Goal: Information Seeking & Learning: Learn about a topic

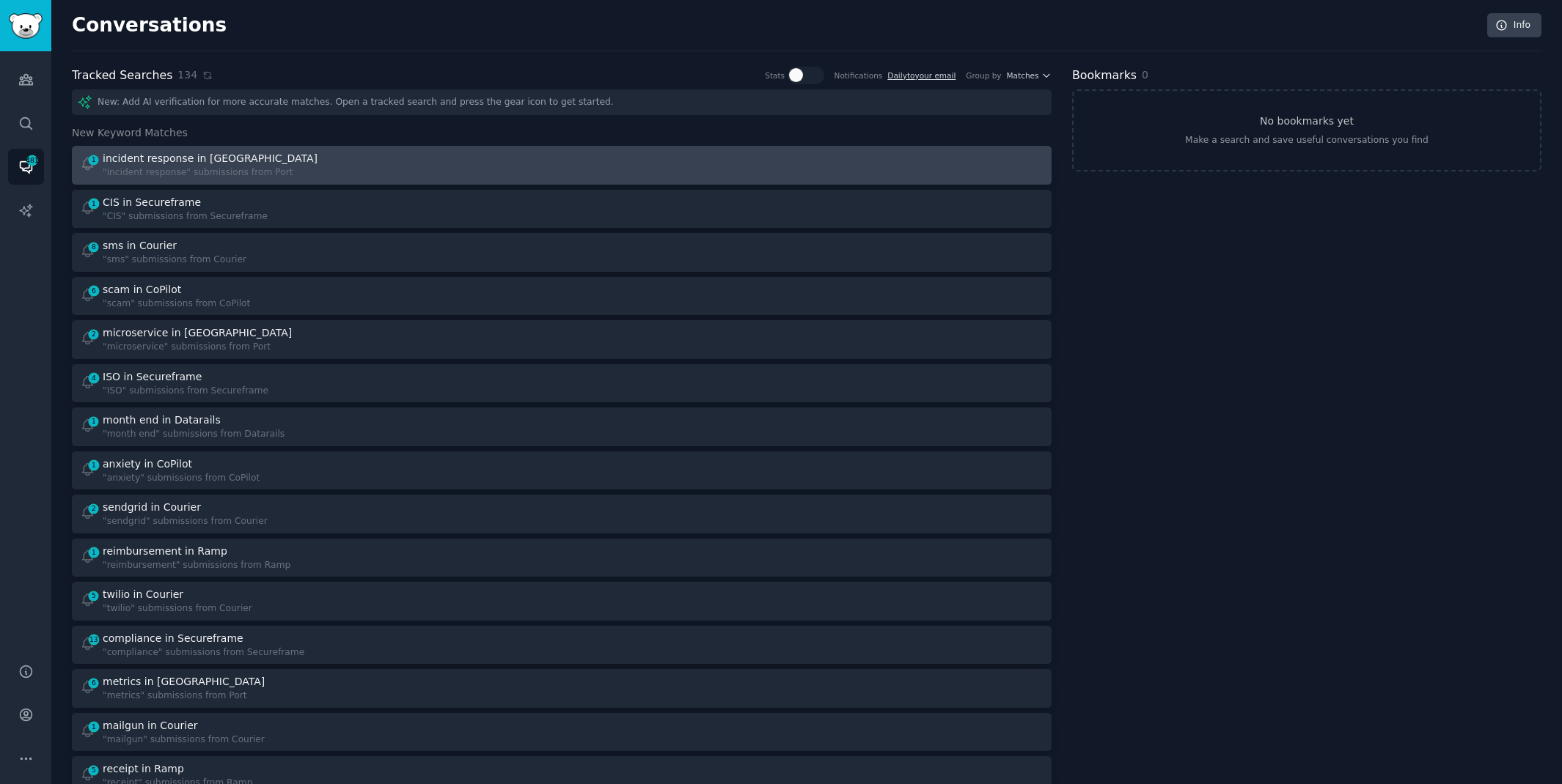
click at [661, 154] on div at bounding box center [808, 165] width 472 height 29
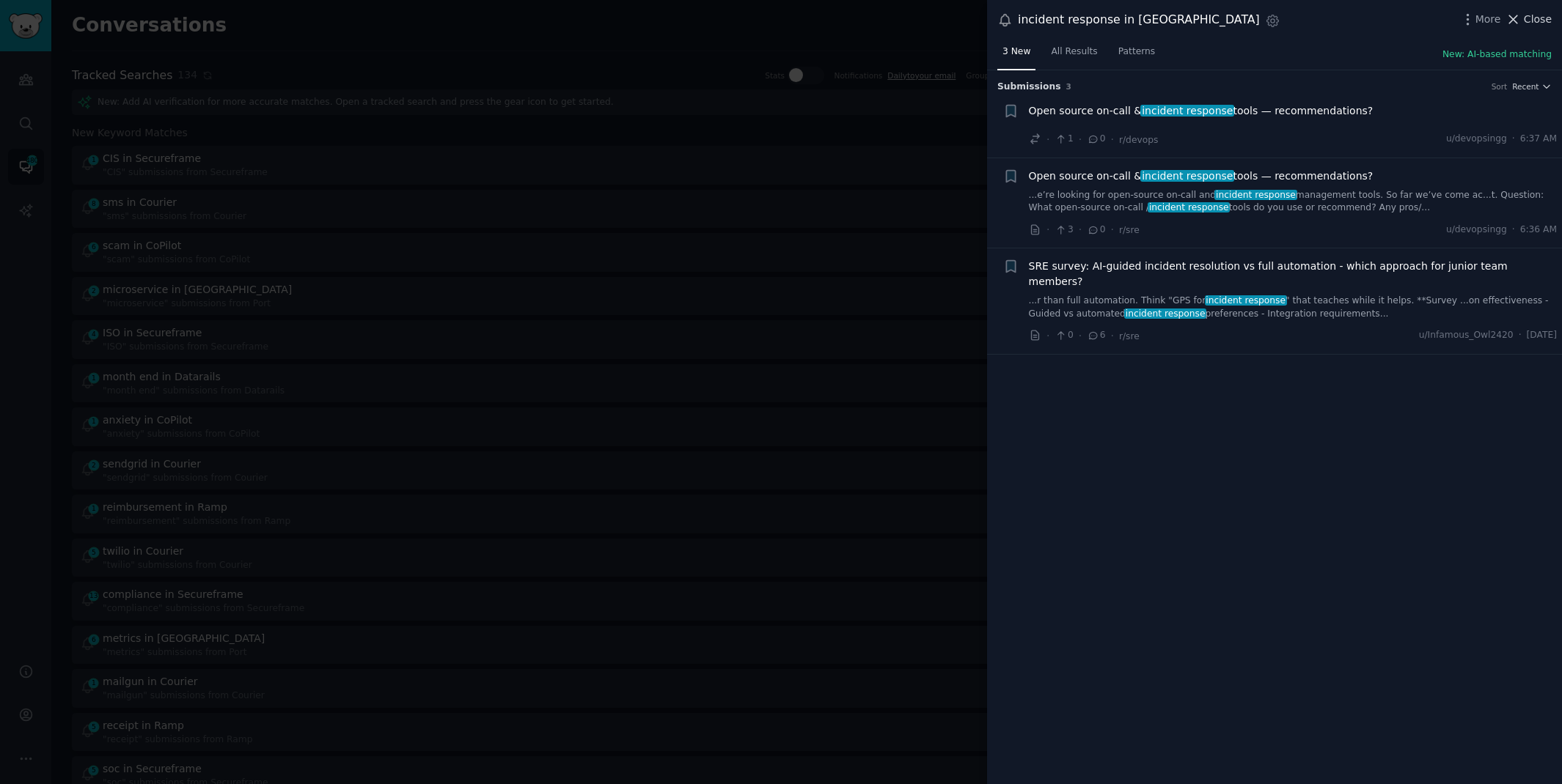
click at [1535, 15] on span "Close" at bounding box center [1537, 19] width 28 height 15
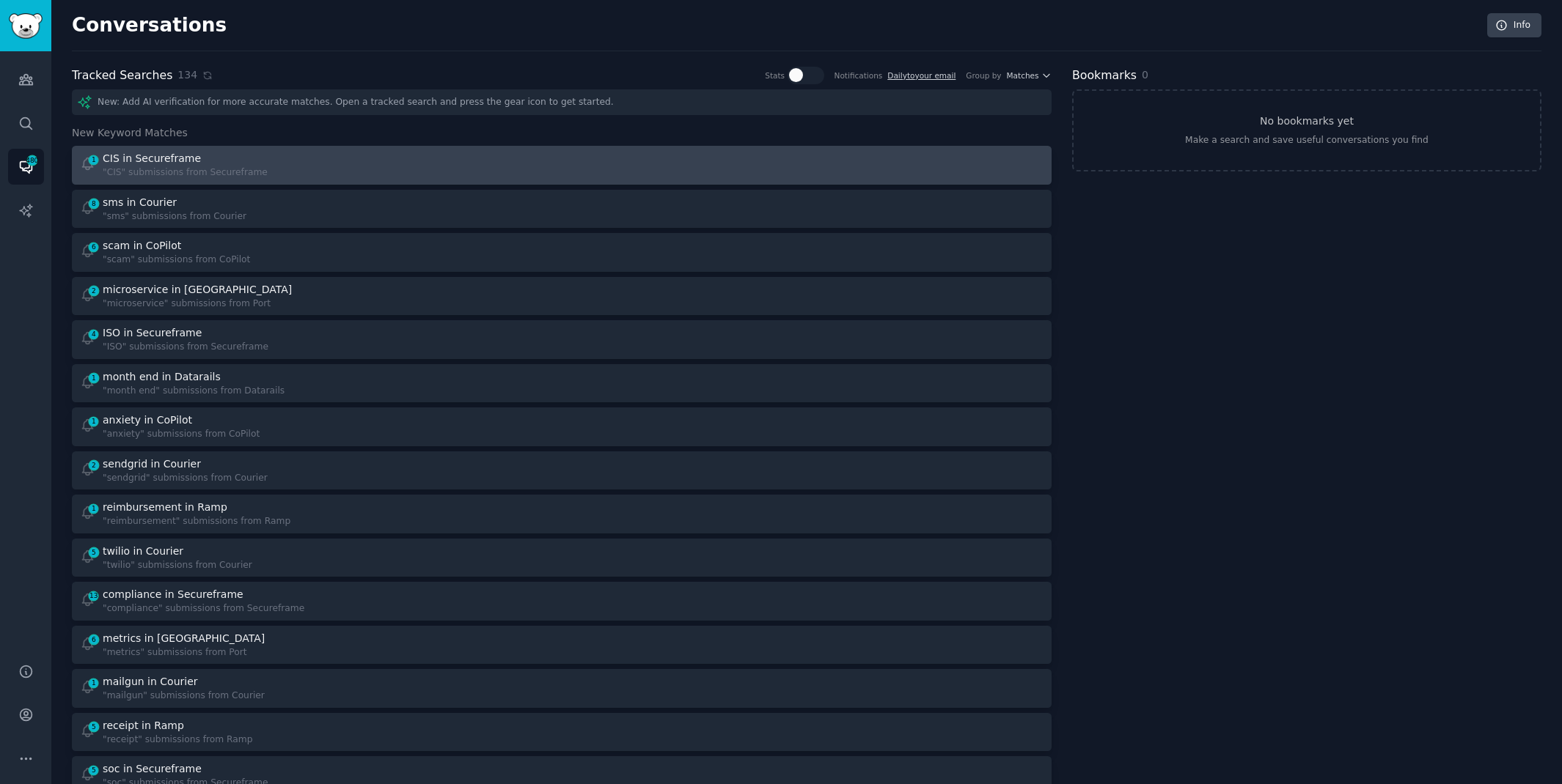
click at [181, 162] on div "CIS in Secureframe" at bounding box center [152, 158] width 98 height 15
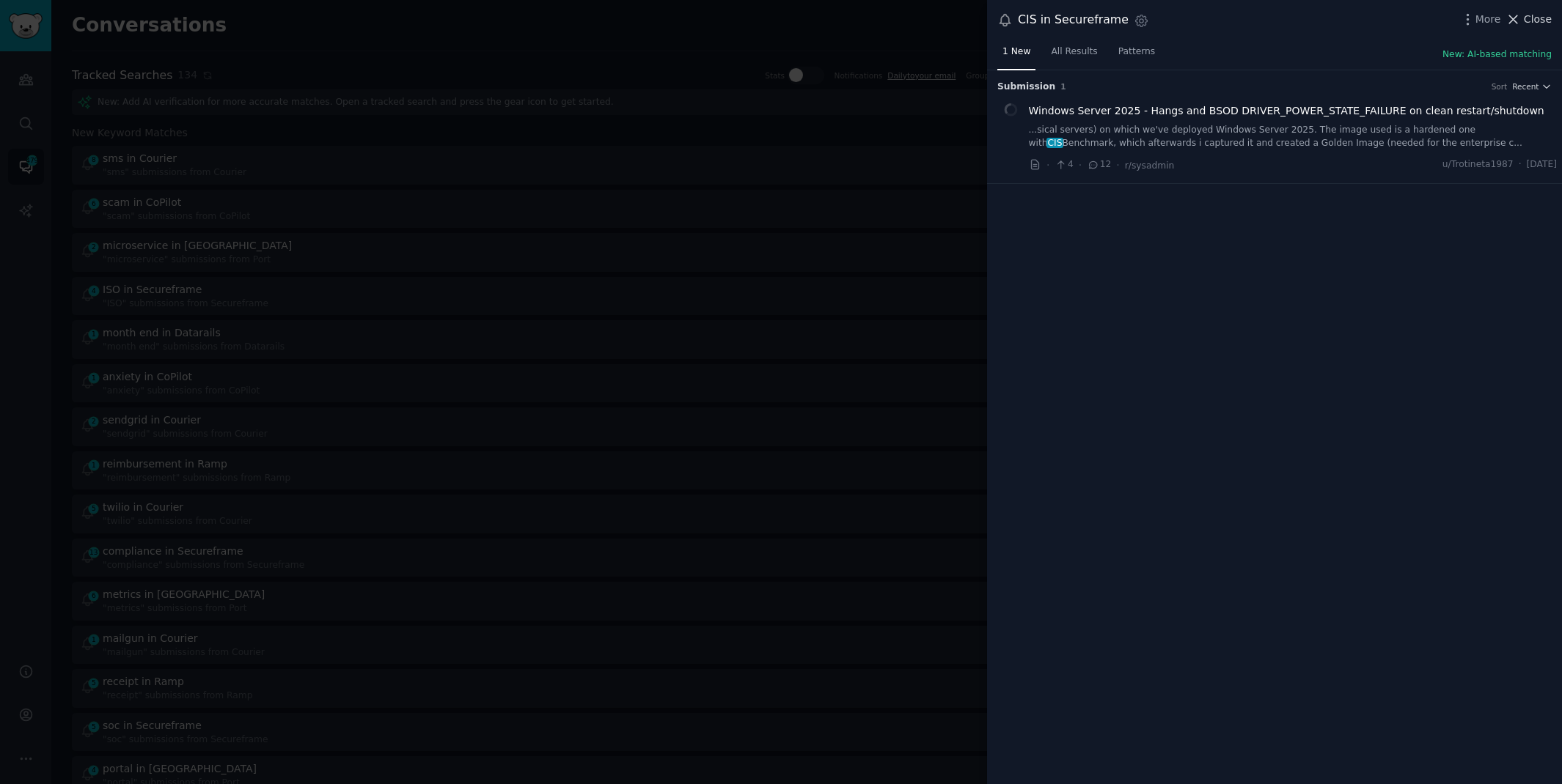
click at [1516, 20] on icon at bounding box center [1514, 19] width 8 height 8
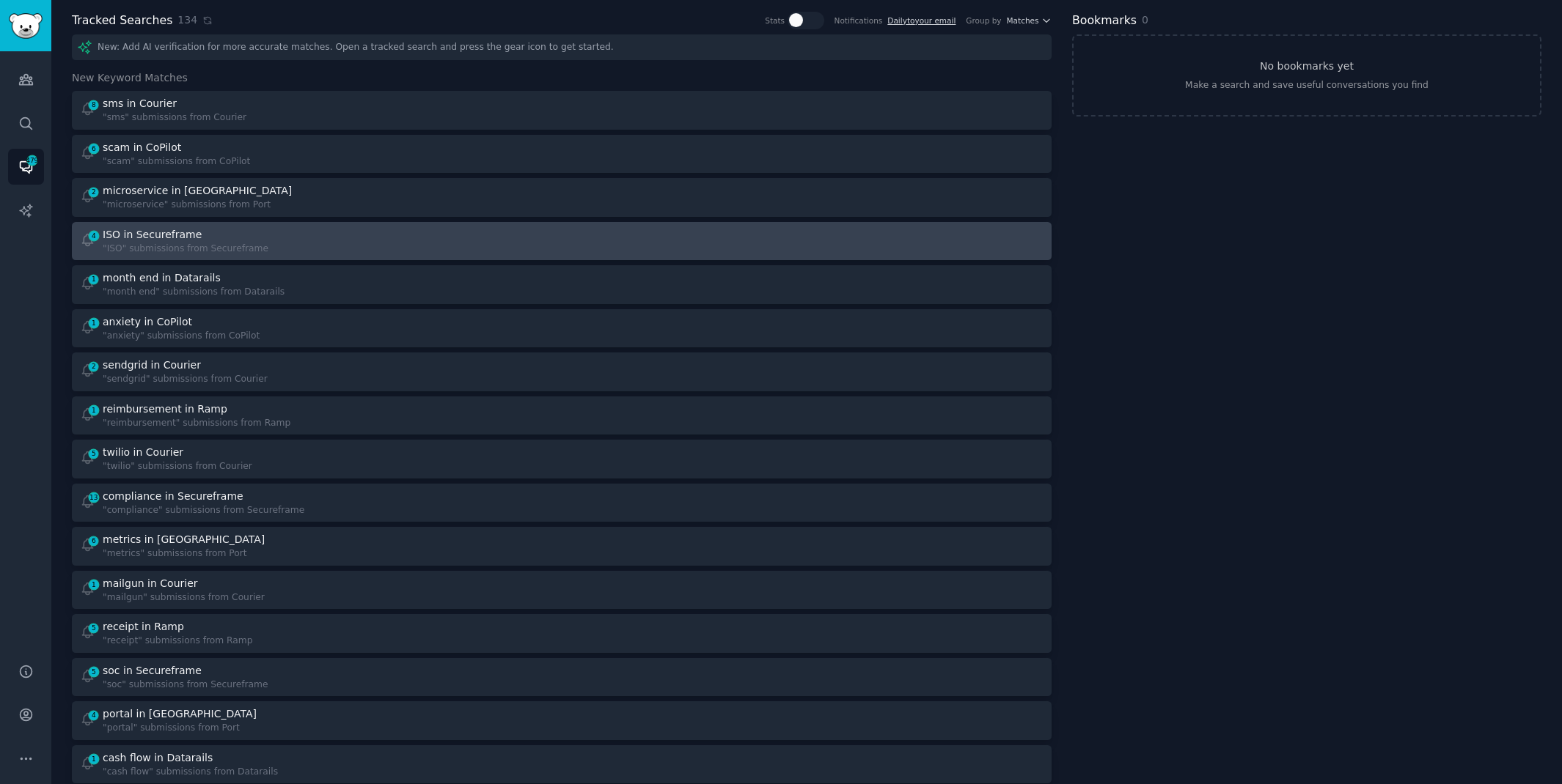
scroll to position [57, 0]
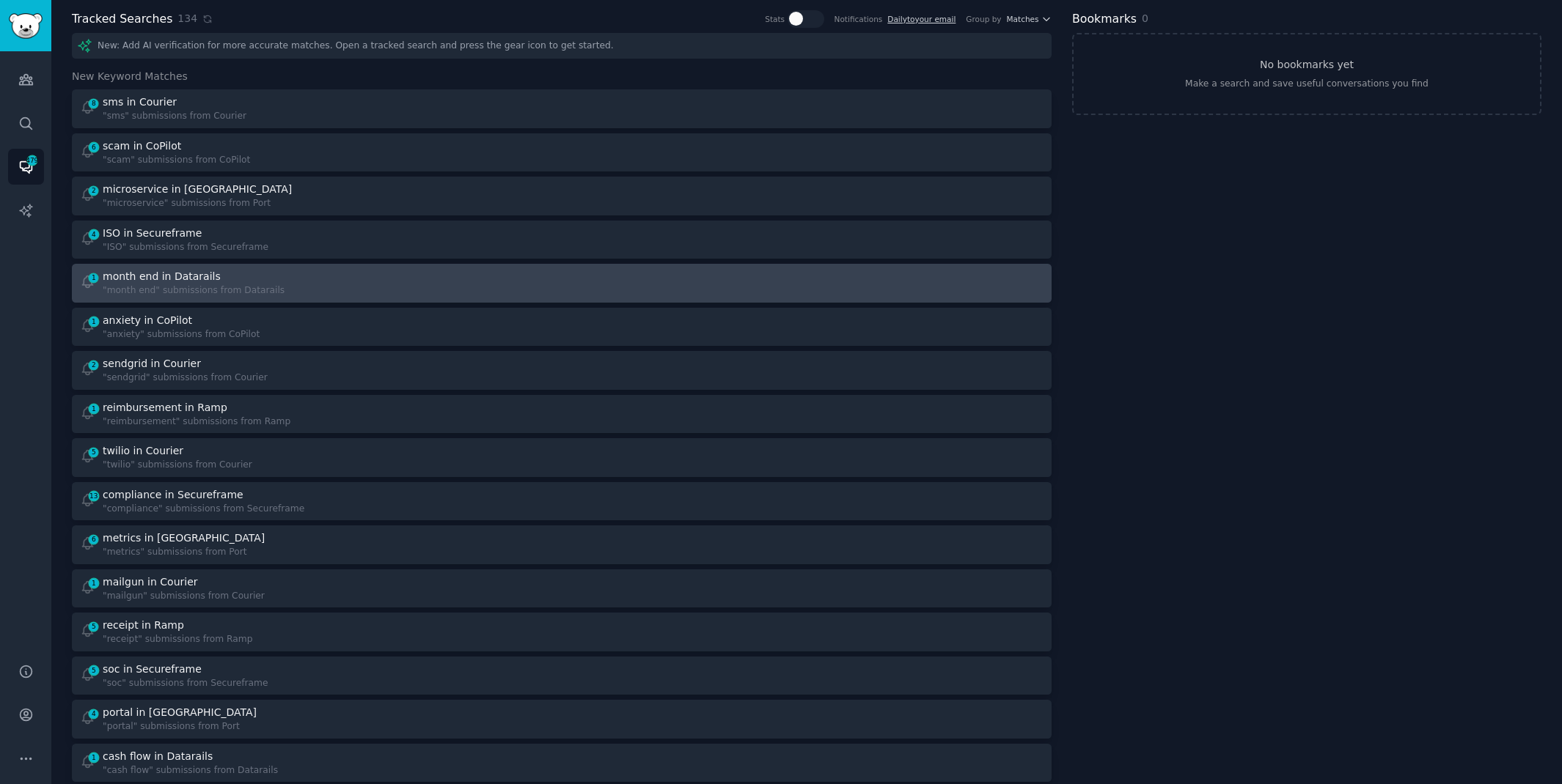
click at [430, 281] on div "1 month end in Datarails "month end" submissions from Datarails" at bounding box center [316, 283] width 472 height 29
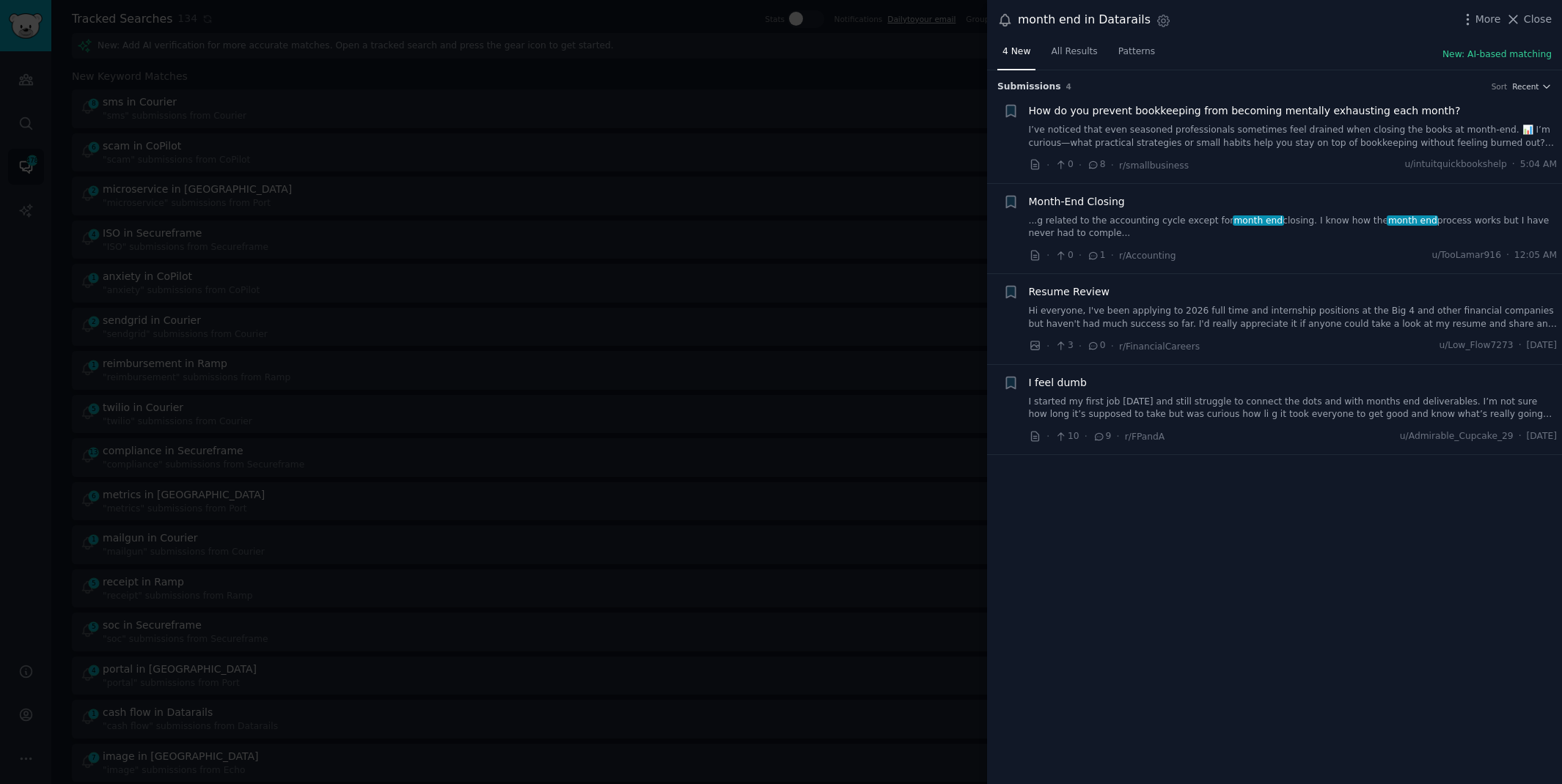
click at [1283, 226] on link "...g related to the accounting cycle except for month end closing. I know how t…" at bounding box center [1293, 227] width 529 height 26
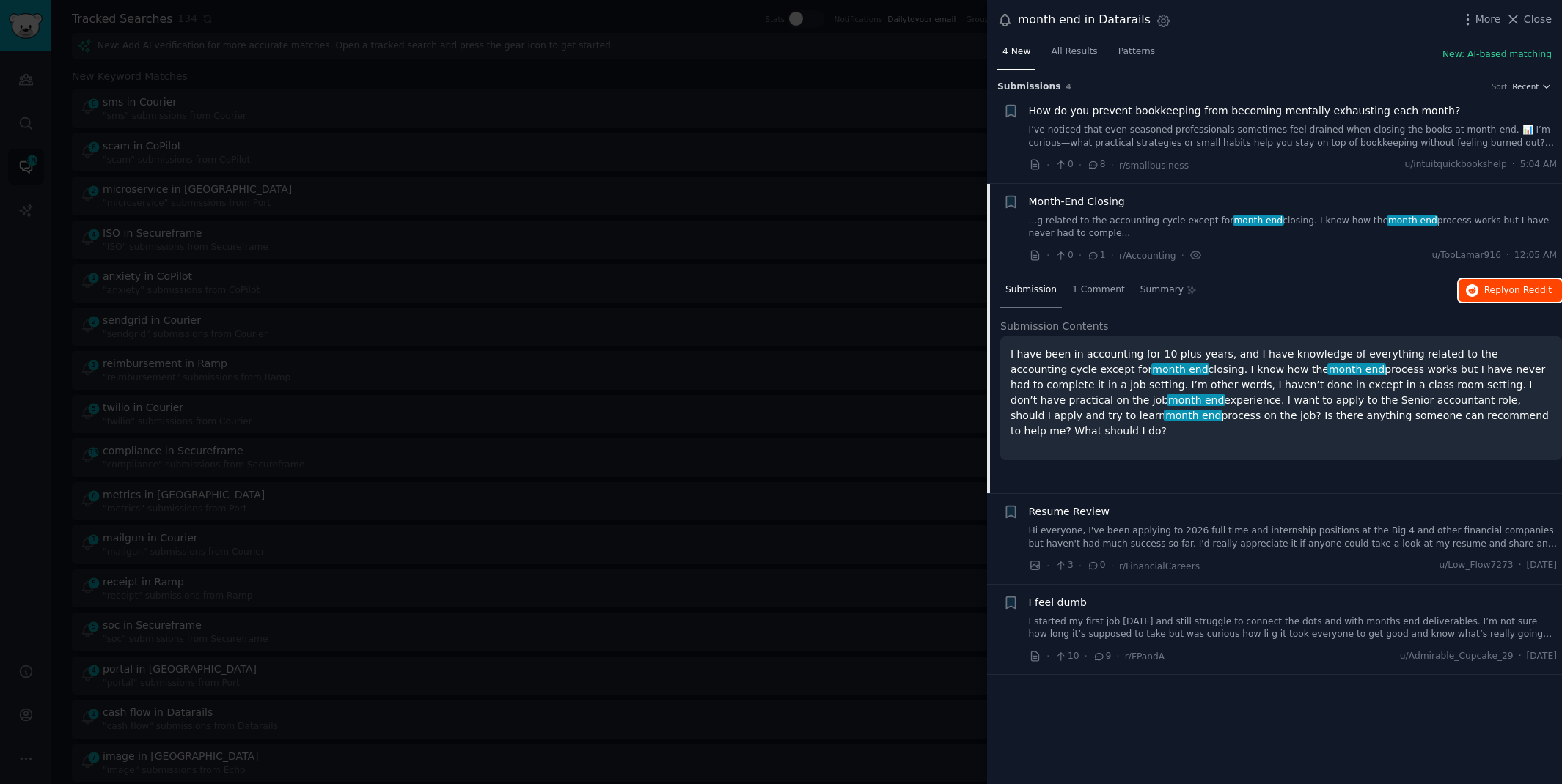
click at [1486, 286] on span "Reply on Reddit" at bounding box center [1518, 291] width 67 height 13
click at [1235, 135] on link "I’ve noticed that even seasoned professionals sometimes feel drained when closi…" at bounding box center [1293, 136] width 529 height 26
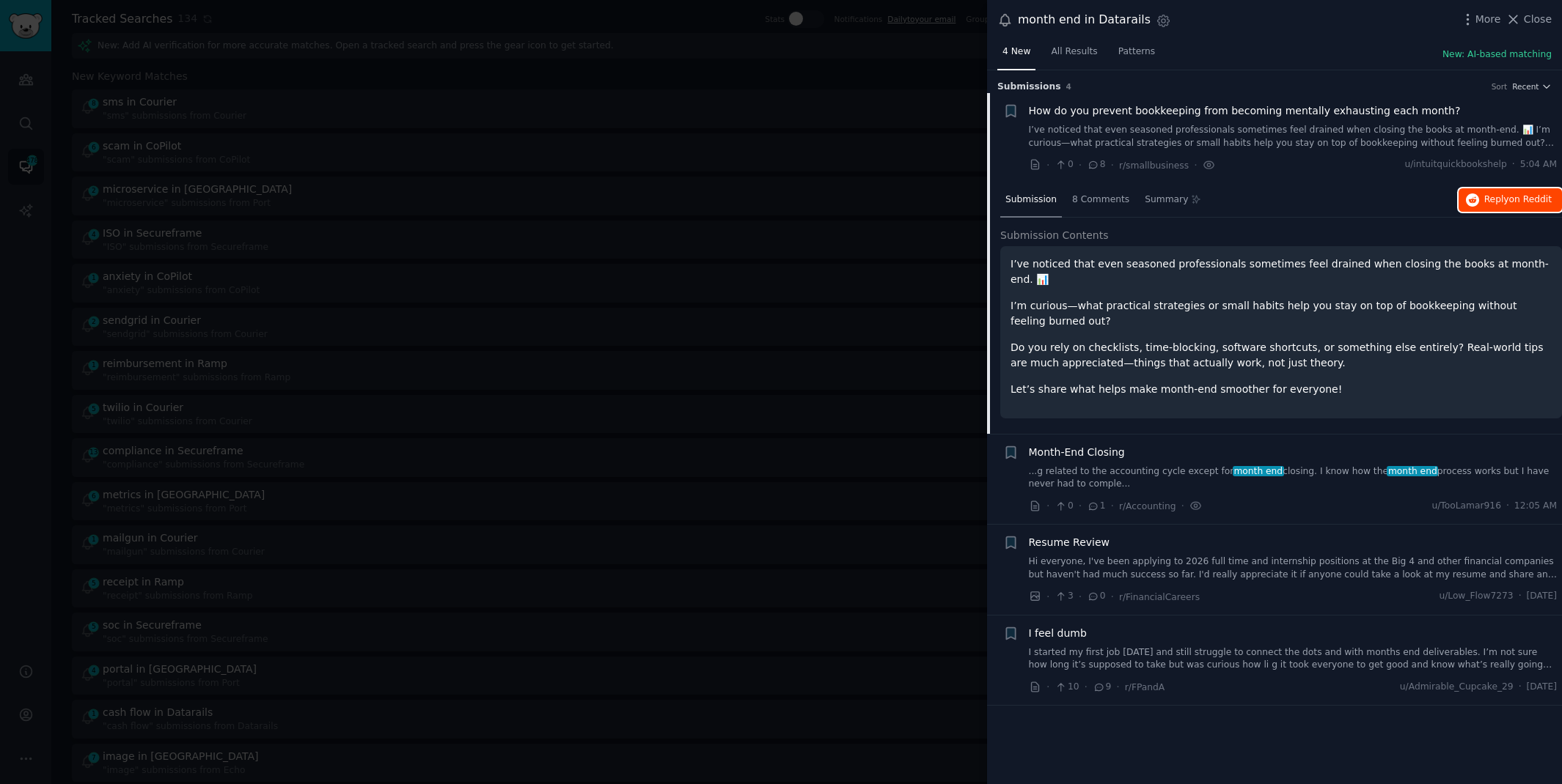
click at [1506, 203] on span "Reply on Reddit" at bounding box center [1518, 201] width 67 height 13
click at [414, 12] on div at bounding box center [781, 392] width 1562 height 784
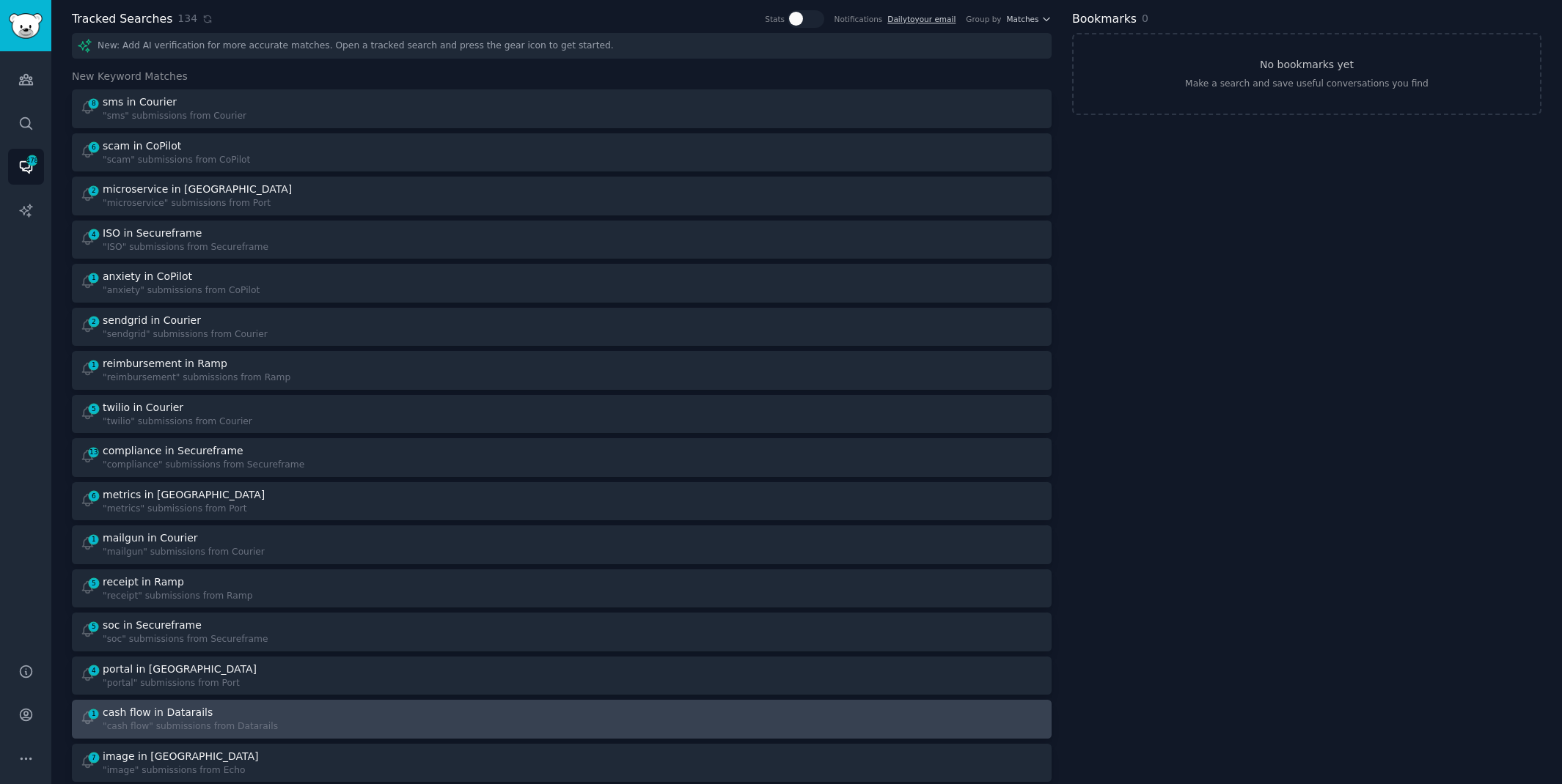
click at [319, 706] on div "1 cash flow in Datarails "cash flow" submissions from Datarails" at bounding box center [316, 720] width 472 height 29
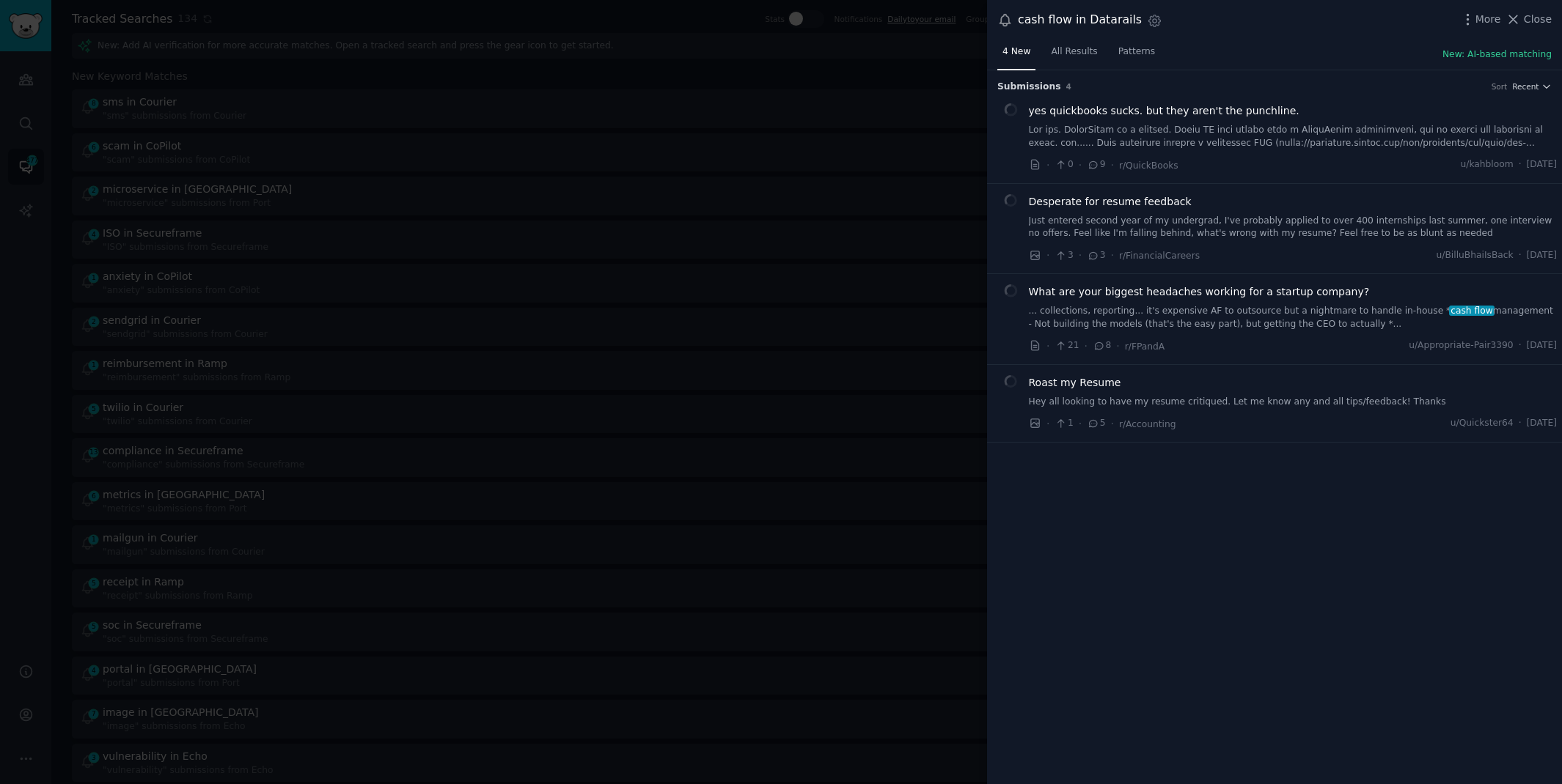
click at [964, 601] on div at bounding box center [781, 392] width 1562 height 784
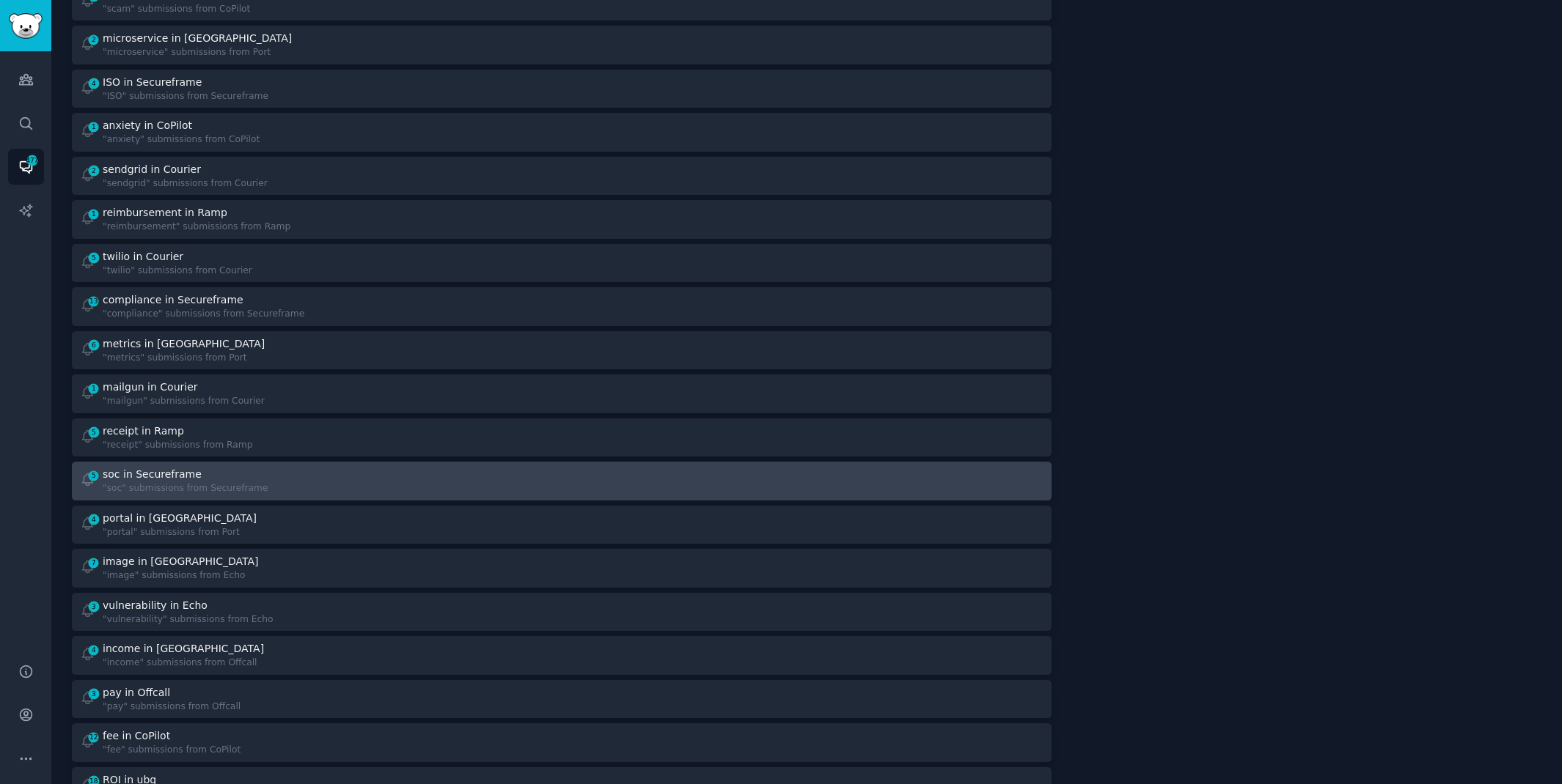
scroll to position [416, 0]
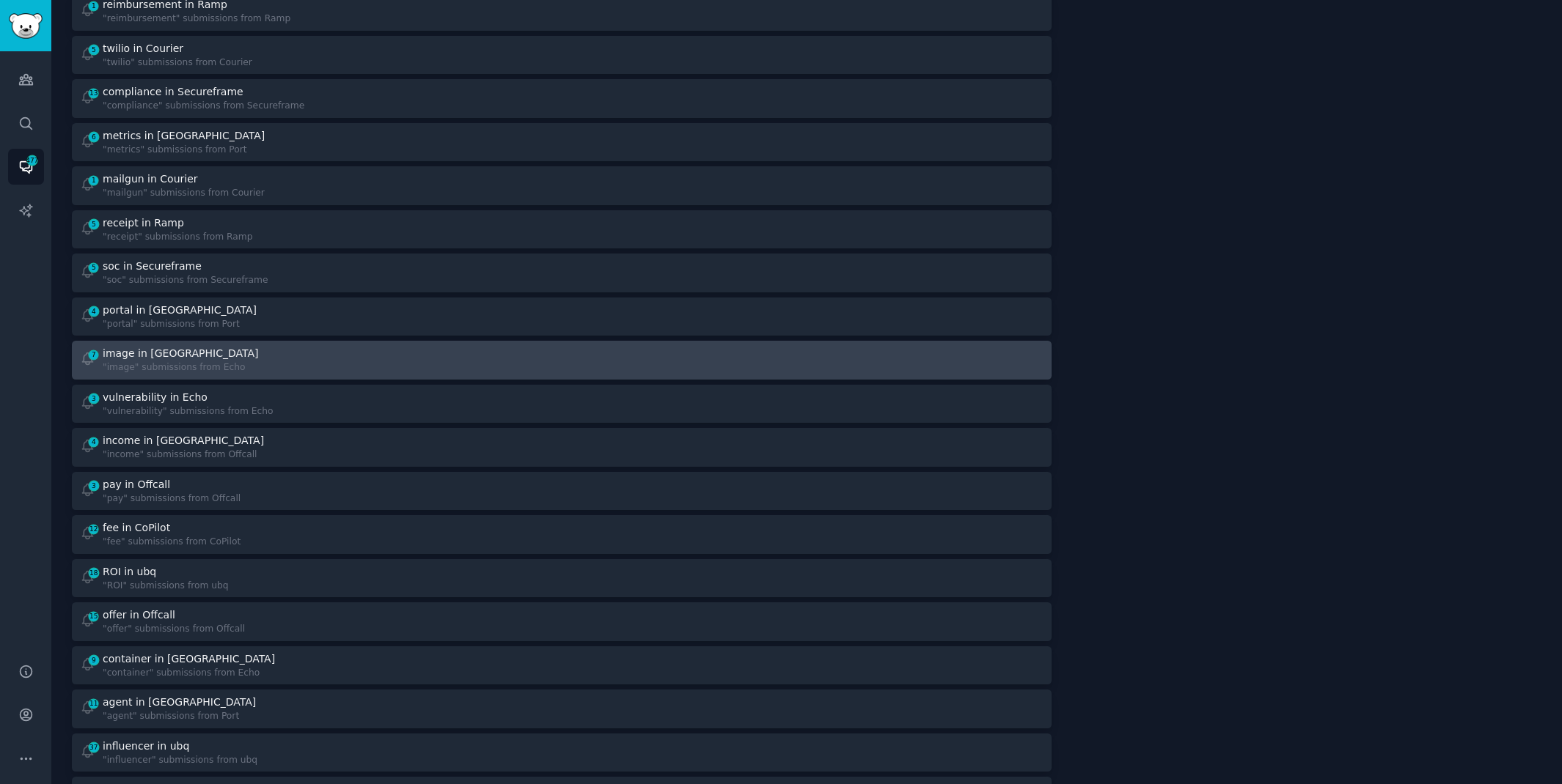
click at [573, 357] on div at bounding box center [808, 361] width 472 height 29
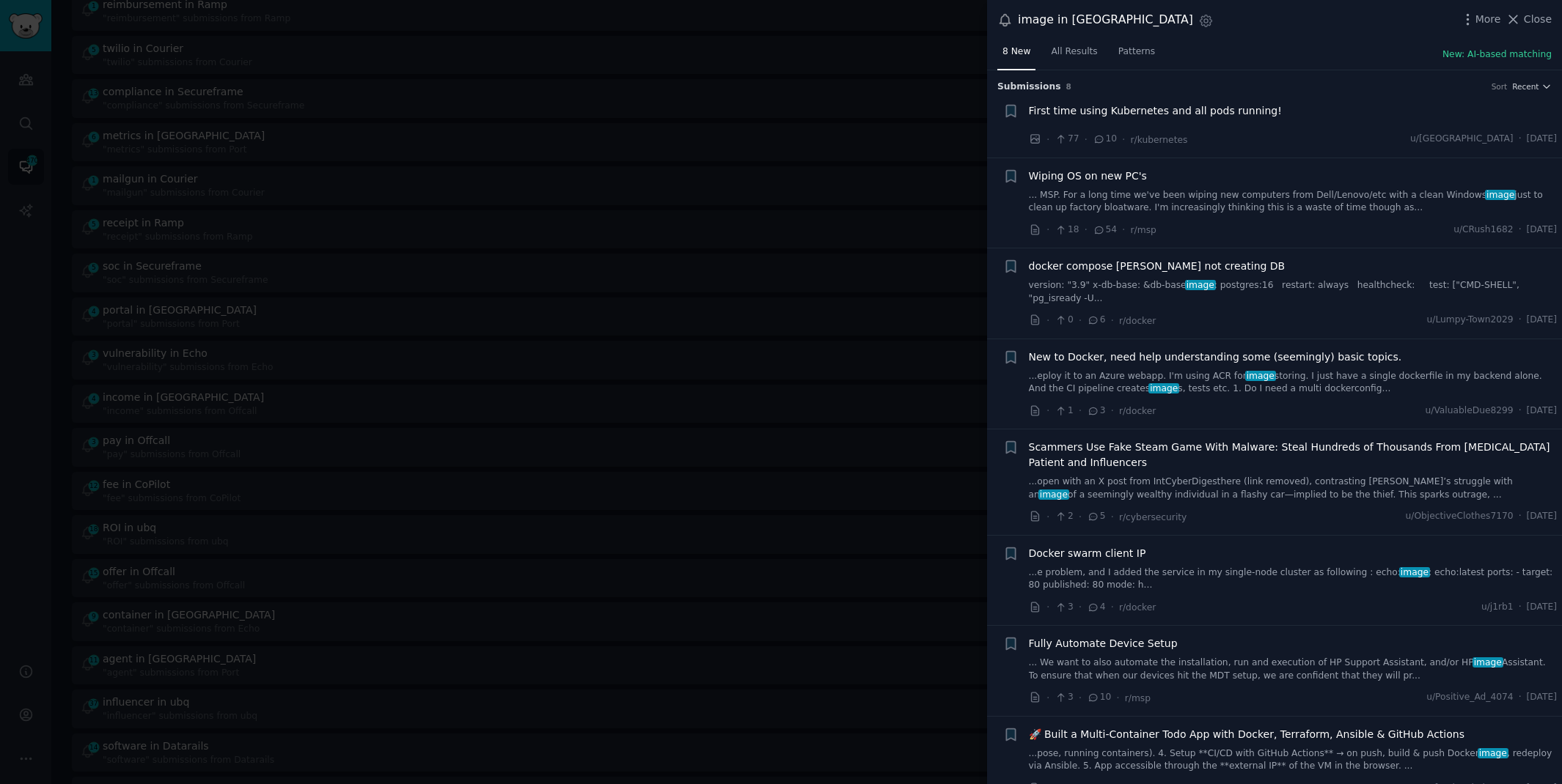
click at [853, 395] on div at bounding box center [781, 392] width 1562 height 784
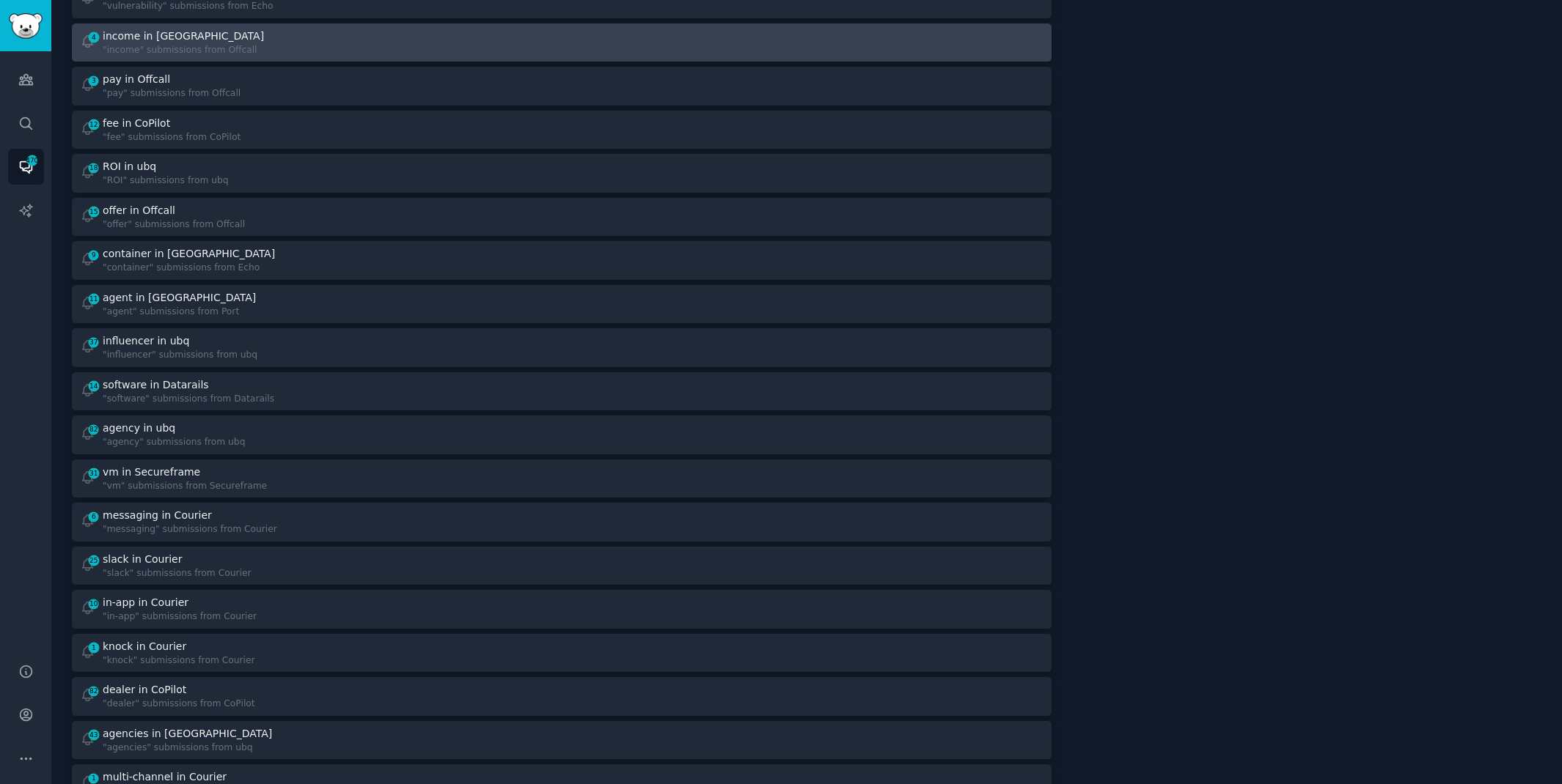
scroll to position [752, 0]
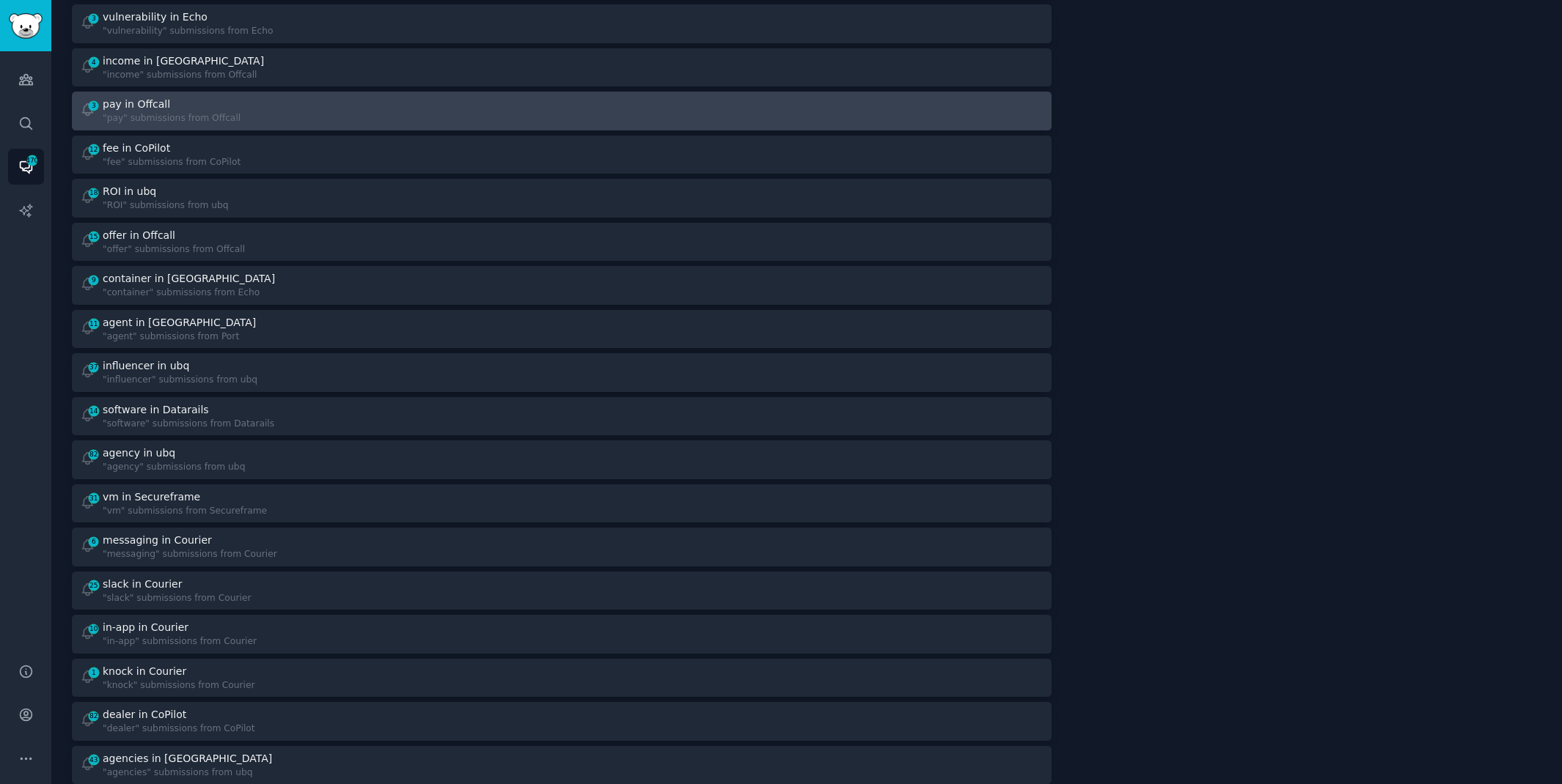
click at [407, 104] on div "3 pay in Offcall "pay" submissions from Offcall" at bounding box center [316, 111] width 472 height 29
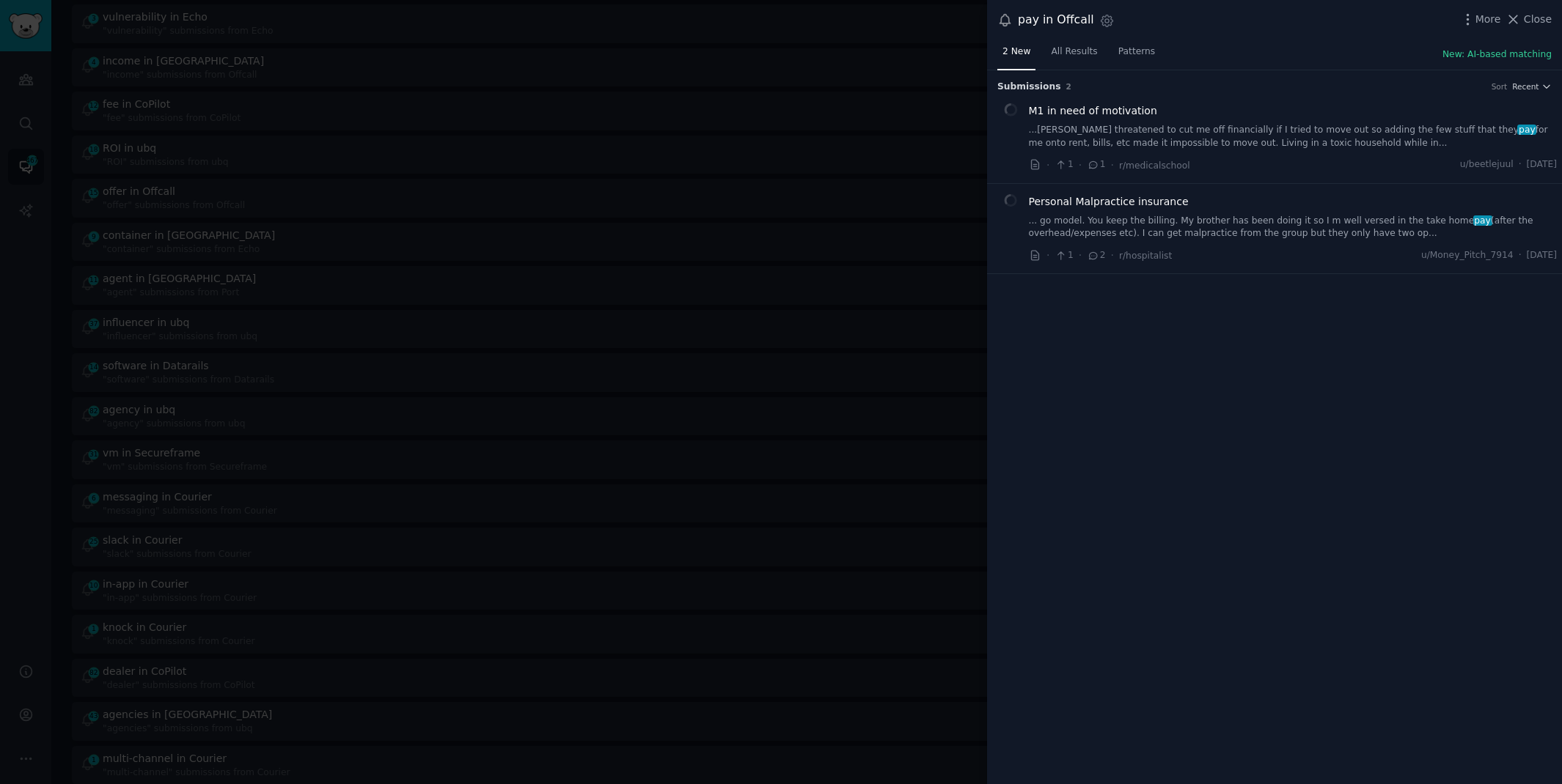
click at [407, 104] on div at bounding box center [781, 392] width 1562 height 784
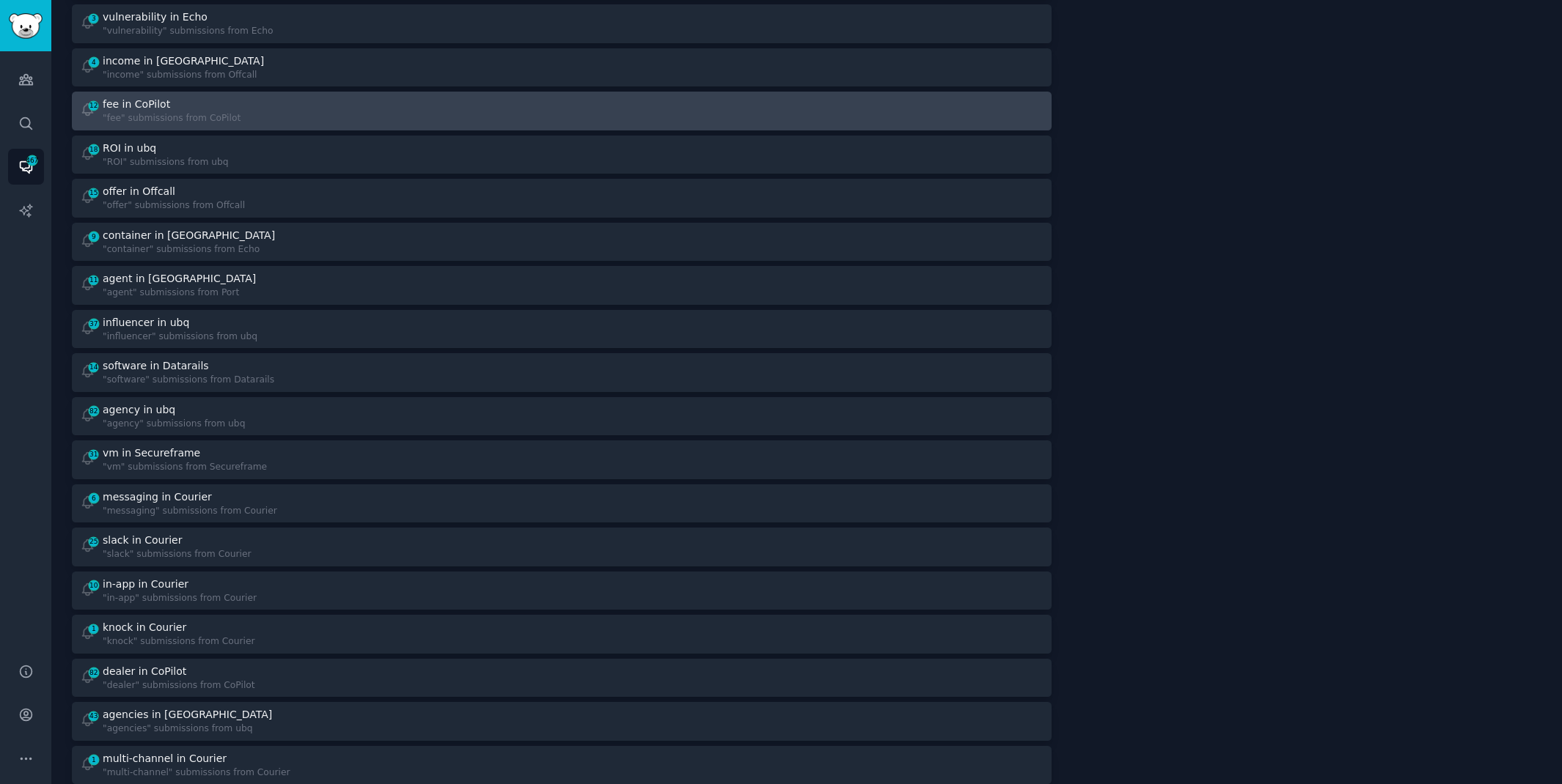
click at [405, 104] on div "12 fee in CoPilot "fee" submissions from CoPilot" at bounding box center [316, 111] width 472 height 29
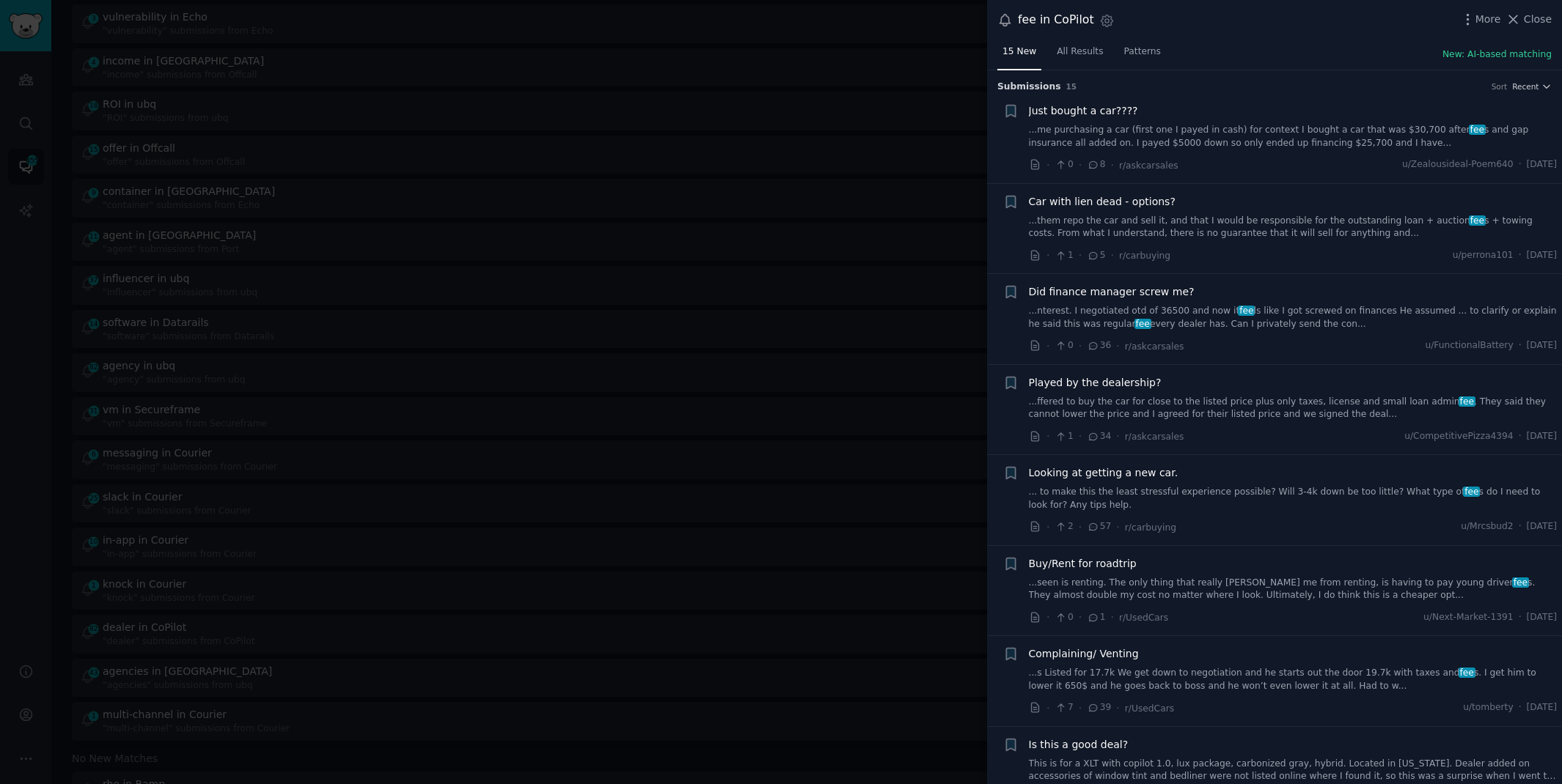
click at [1238, 398] on link "...ffered to buy the car for close to the listed price plus only taxes, license…" at bounding box center [1293, 408] width 529 height 26
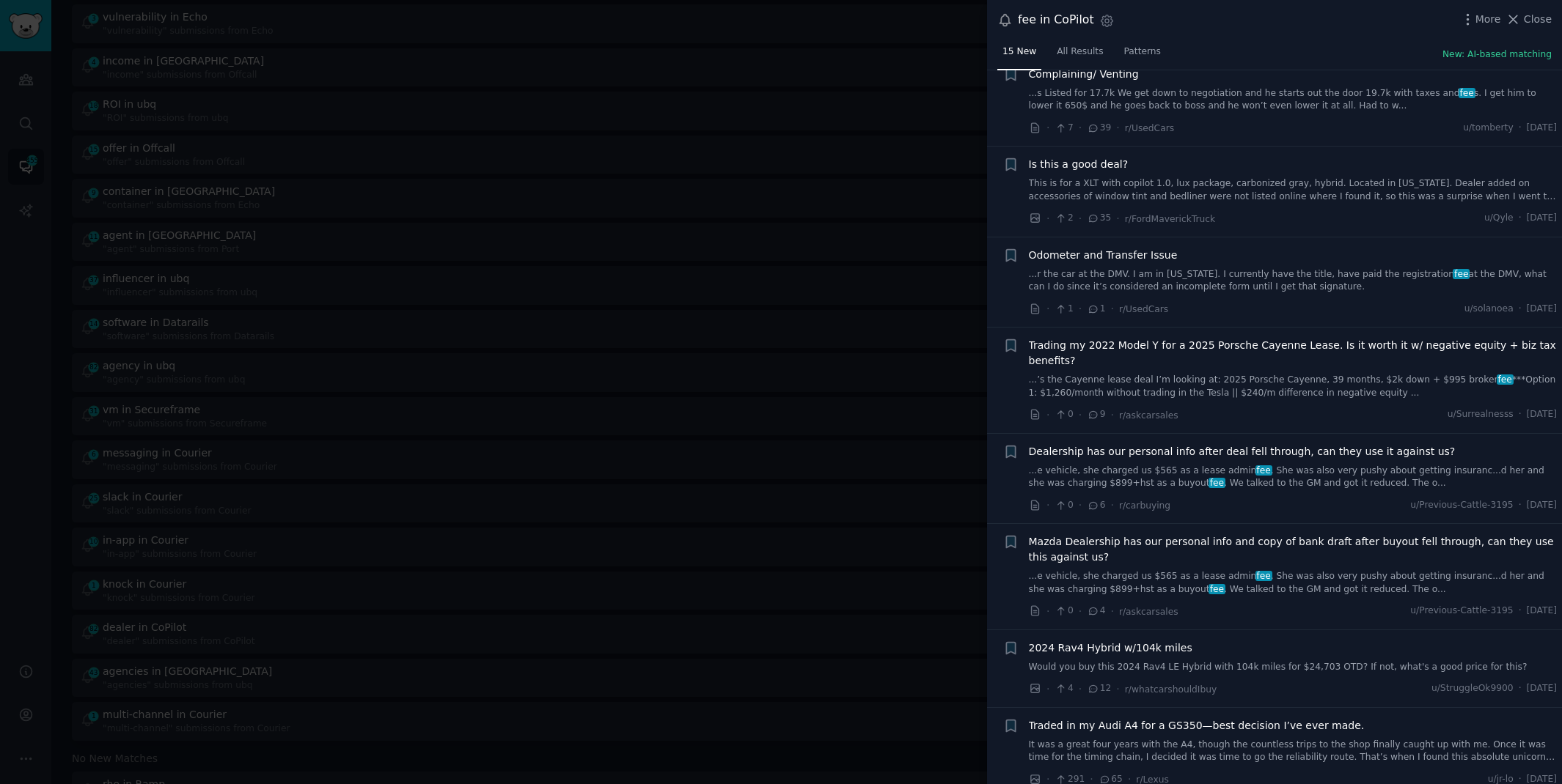
scroll to position [1151, 0]
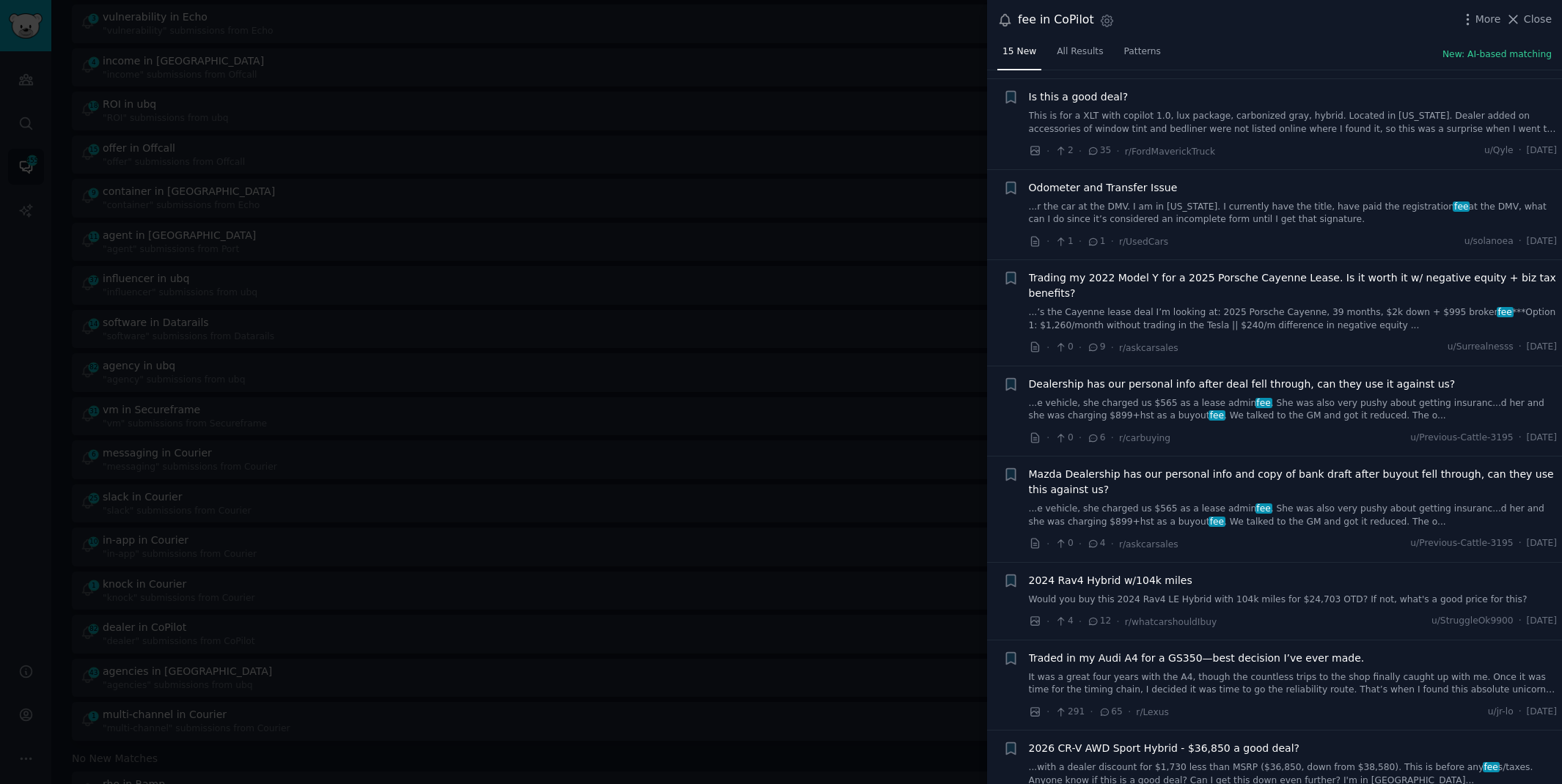
click at [1519, 11] on div "More Close" at bounding box center [1505, 19] width 91 height 18
click at [1519, 12] on icon at bounding box center [1513, 19] width 15 height 15
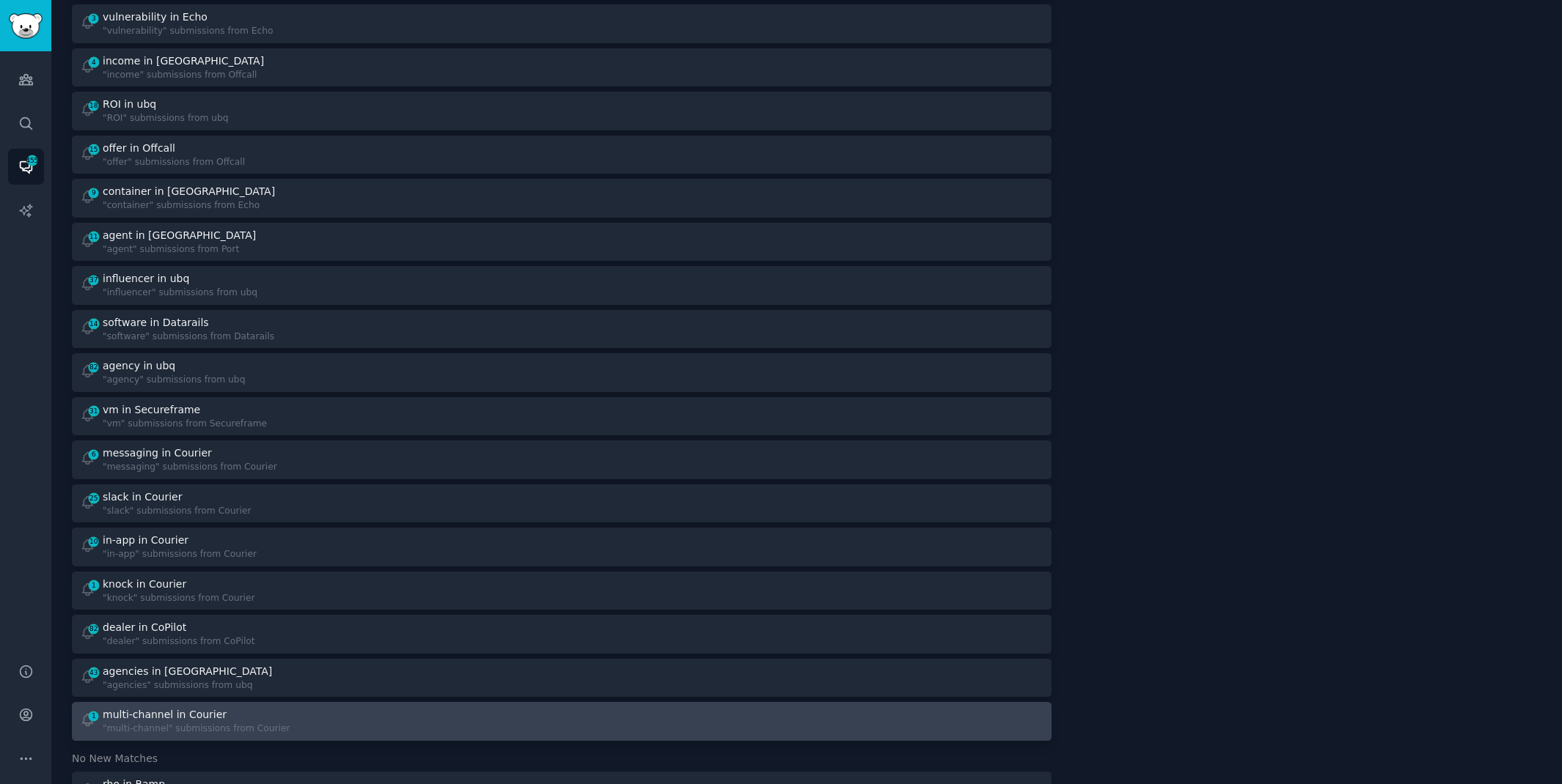
click at [465, 720] on div "1 multi-channel in Courier "multi-channel" submissions from Courier" at bounding box center [316, 722] width 472 height 29
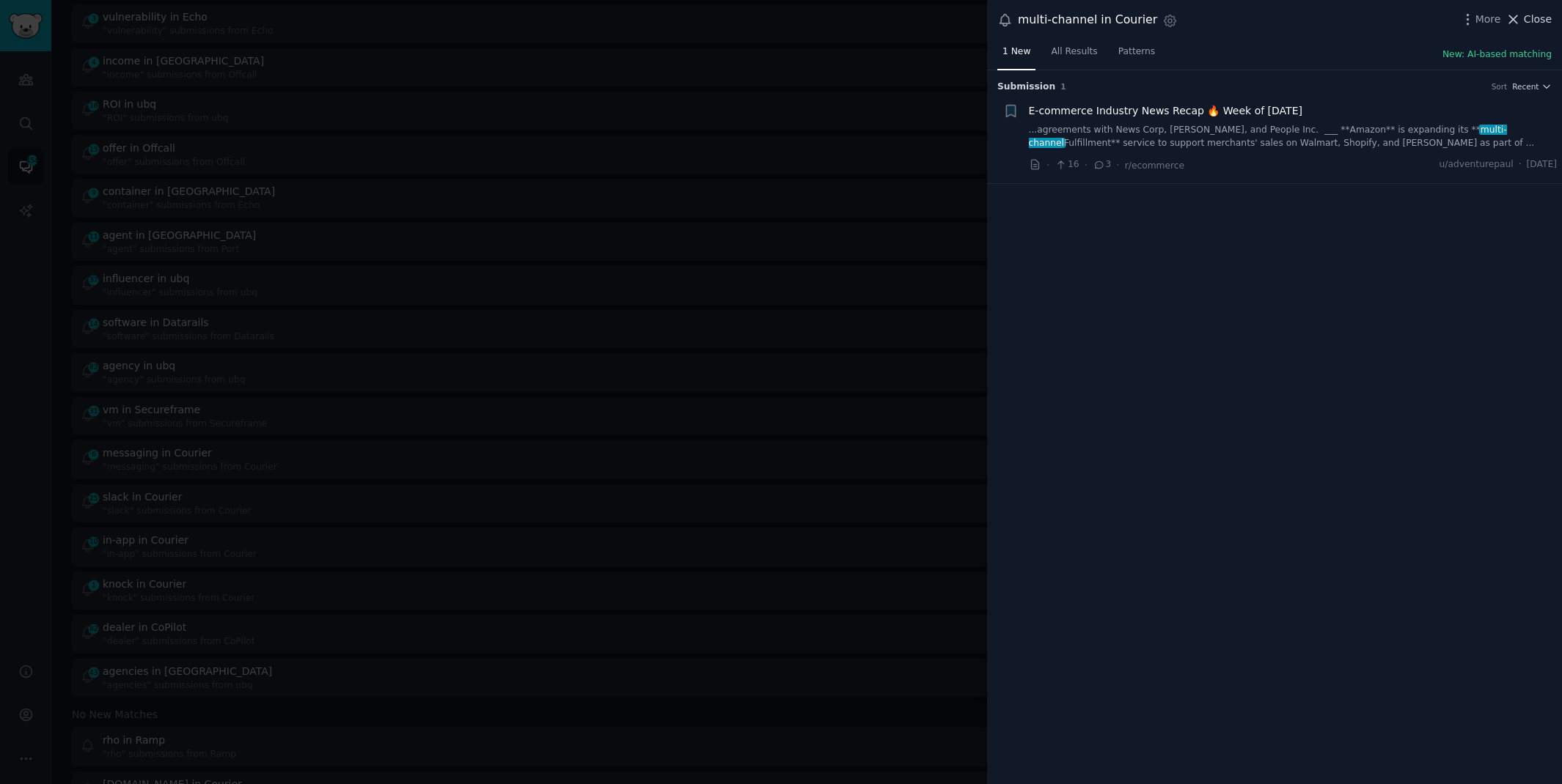
click at [1524, 20] on button "Close" at bounding box center [1528, 19] width 46 height 15
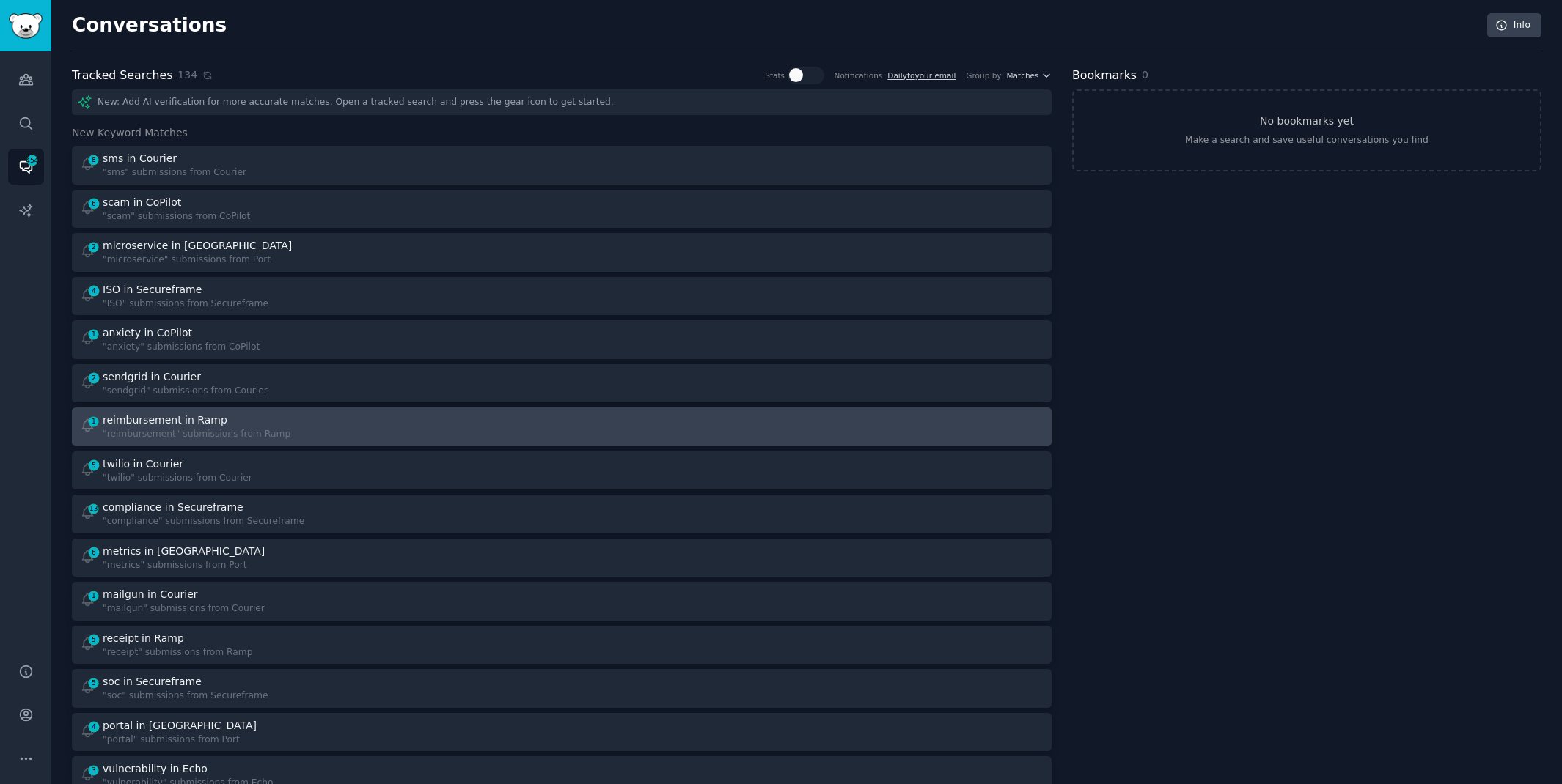
click at [484, 431] on div "1 reimbursement in Ramp "reimbursement" submissions from Ramp" at bounding box center [316, 427] width 472 height 29
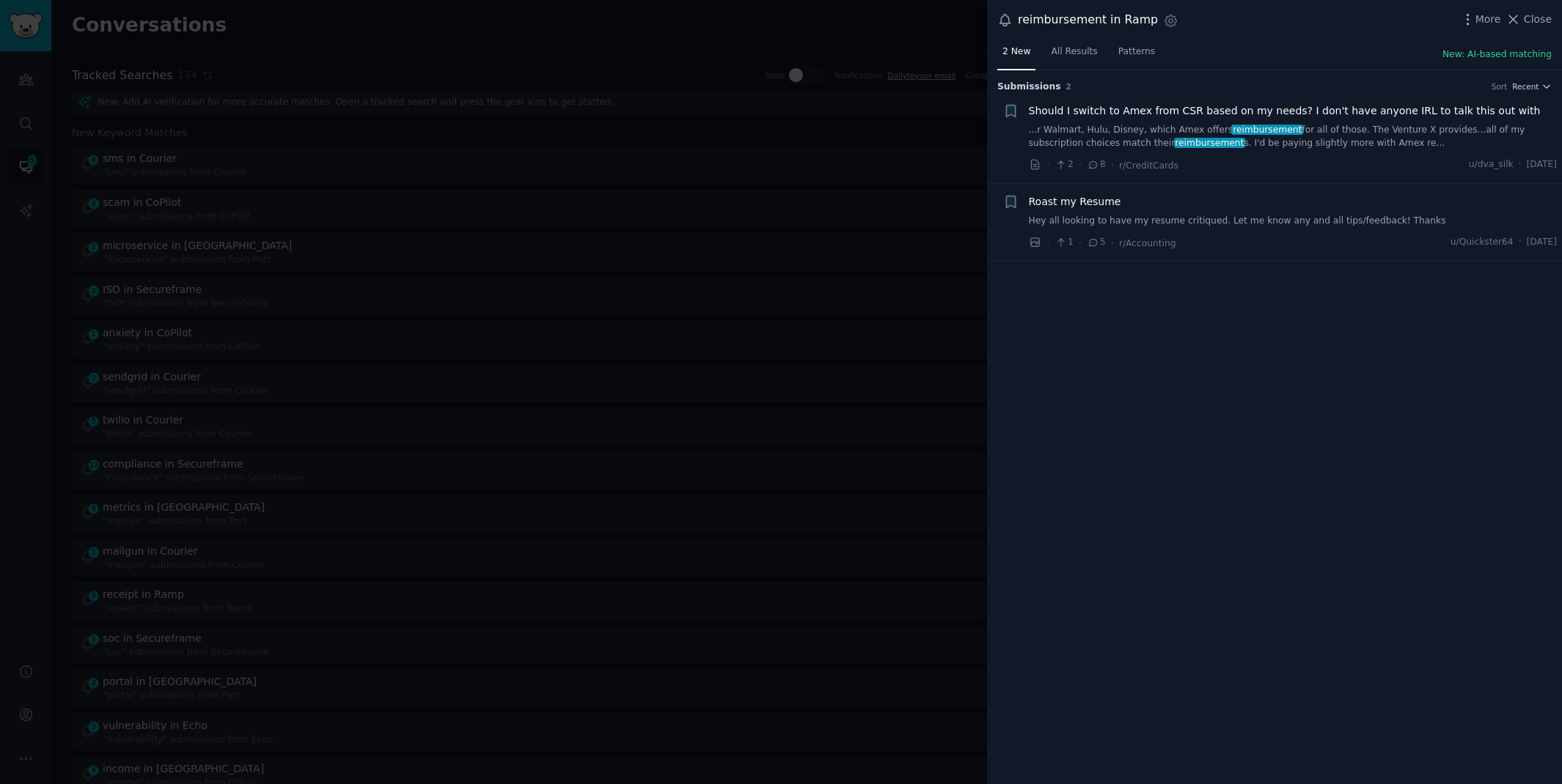
click at [729, 28] on div at bounding box center [781, 392] width 1562 height 784
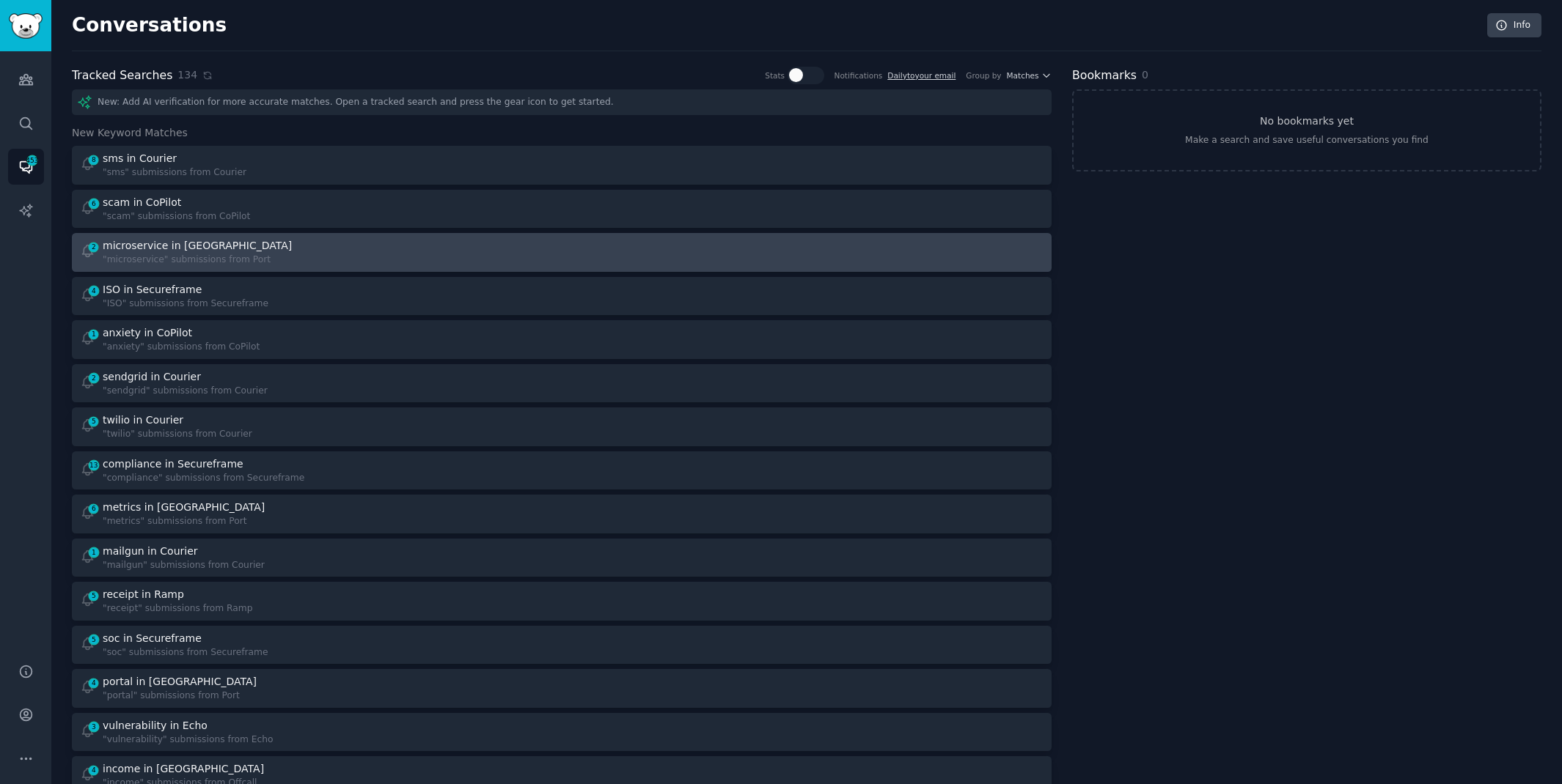
click at [204, 253] on div ""microservice" submissions from Port" at bounding box center [199, 260] width 192 height 13
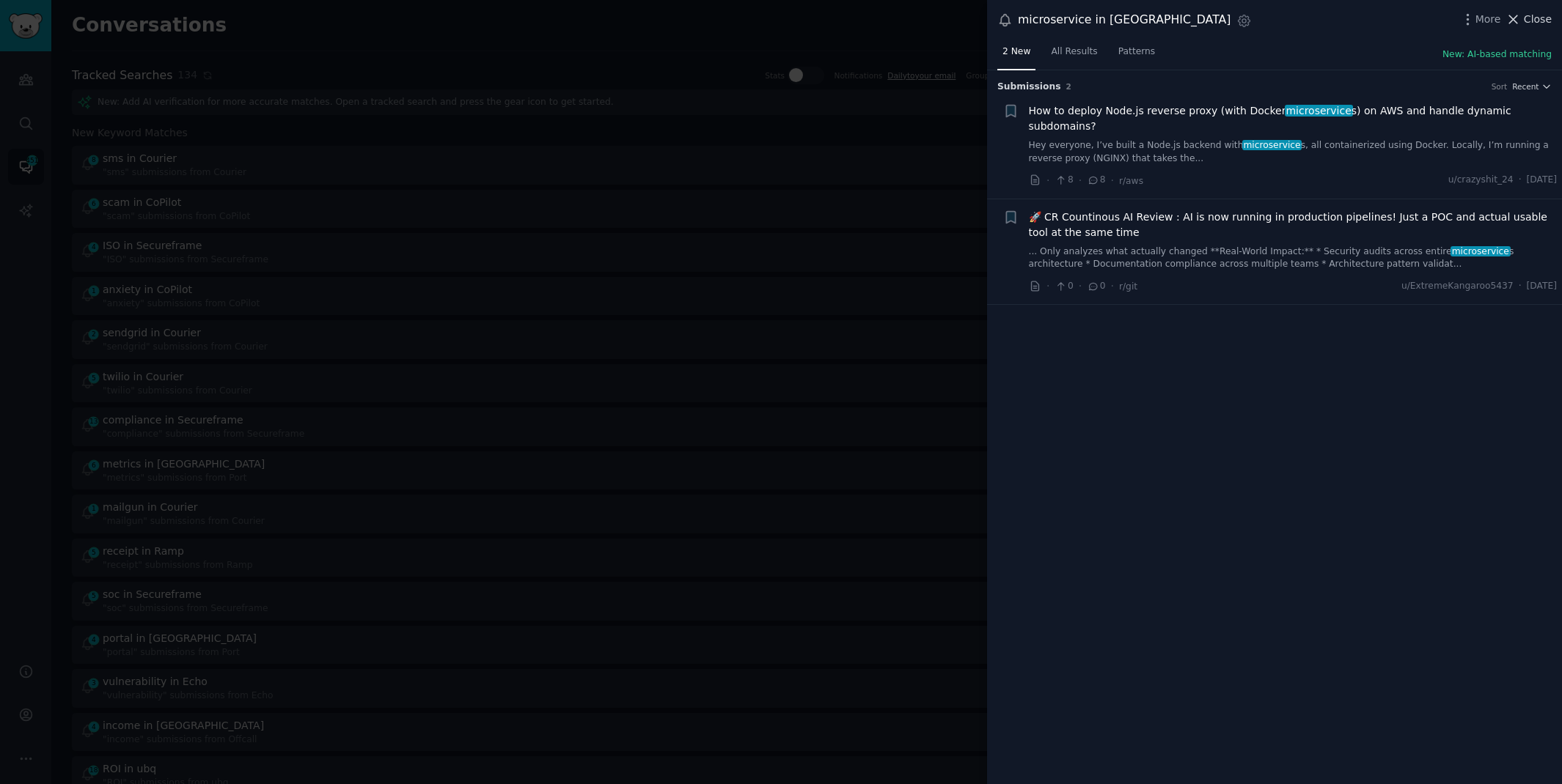
click at [1526, 18] on span "Close" at bounding box center [1537, 19] width 28 height 15
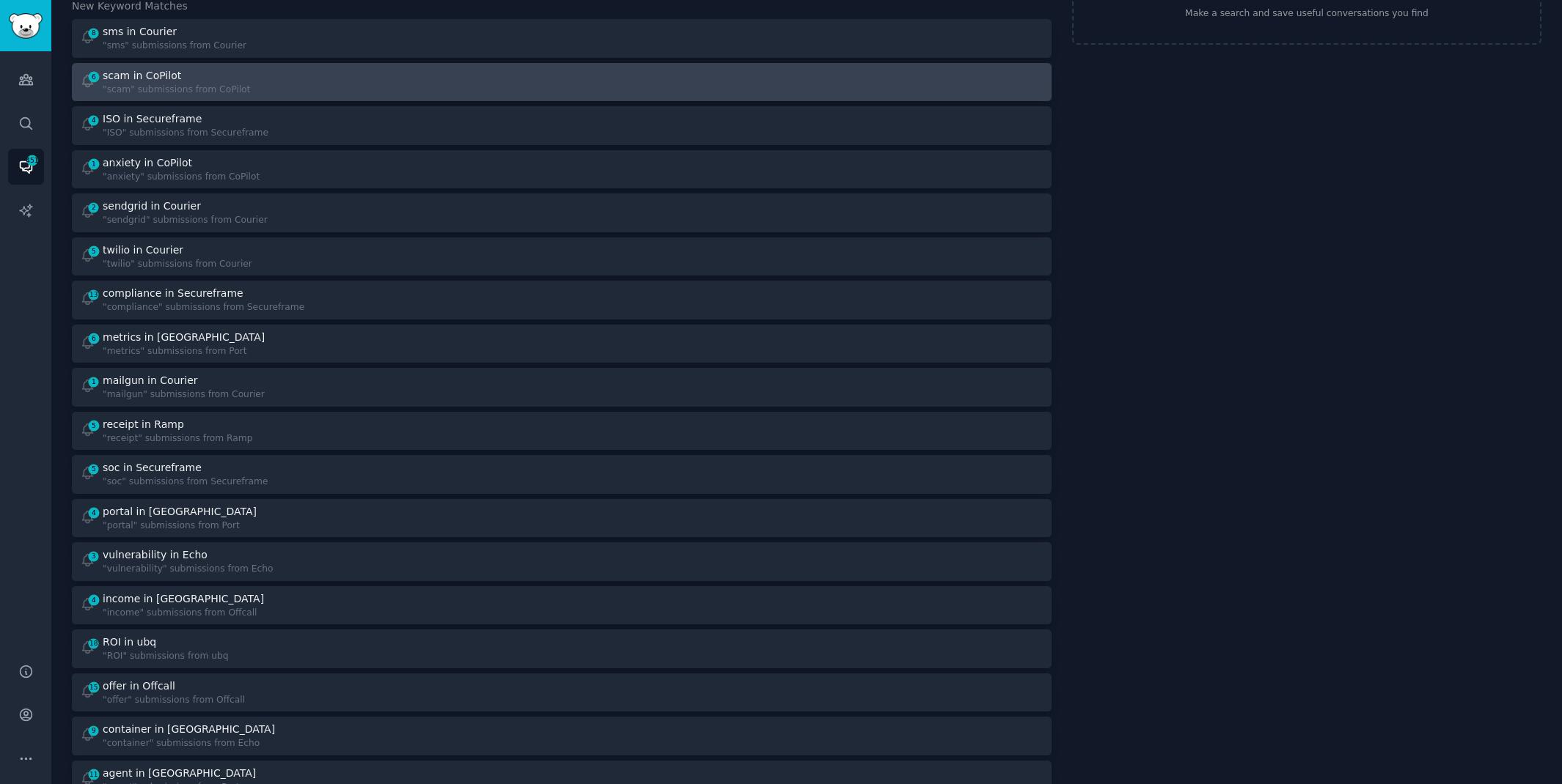
scroll to position [232, 0]
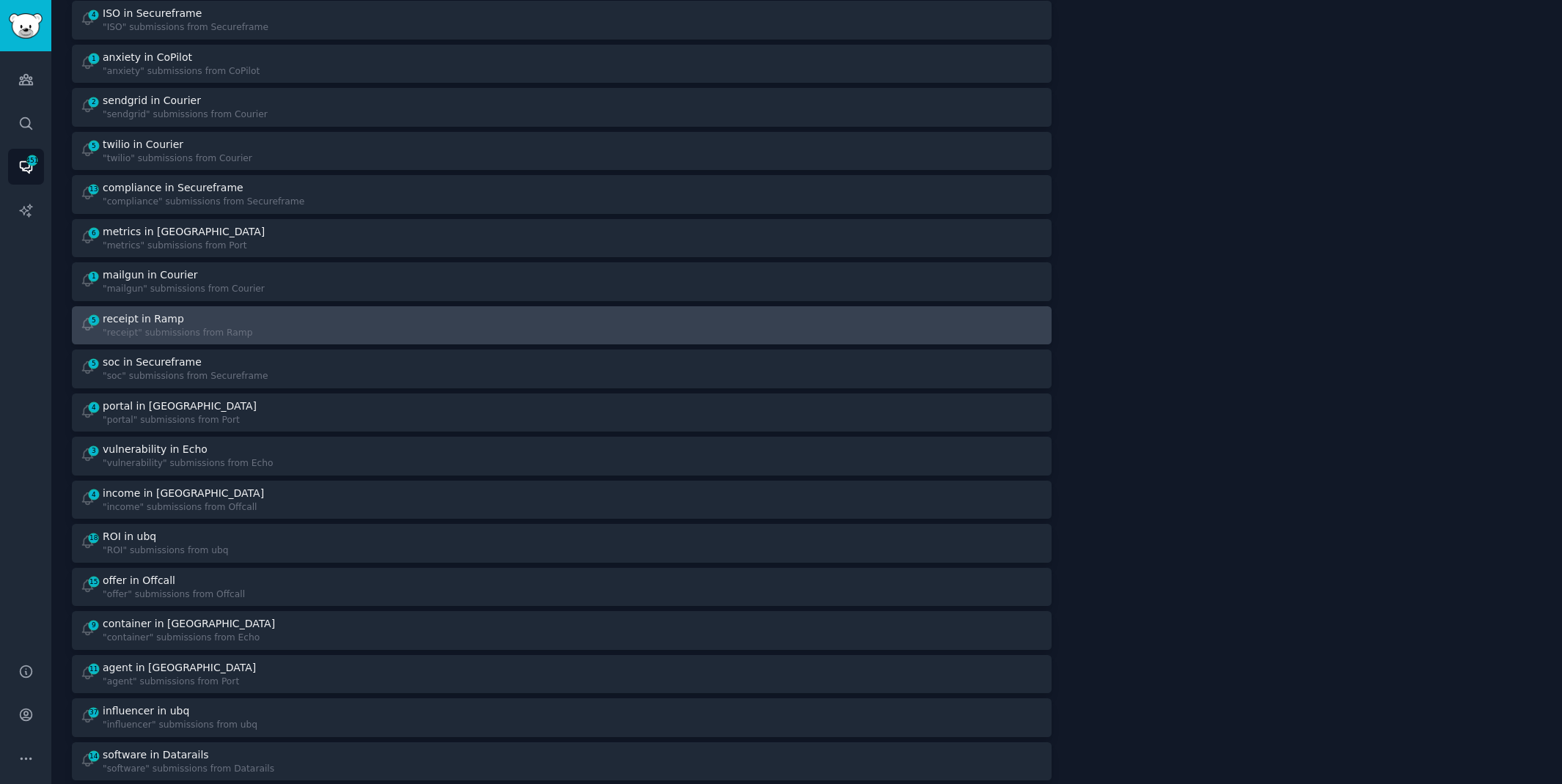
click at [343, 324] on div "5 receipt in Ramp "receipt" submissions from Ramp" at bounding box center [316, 326] width 472 height 29
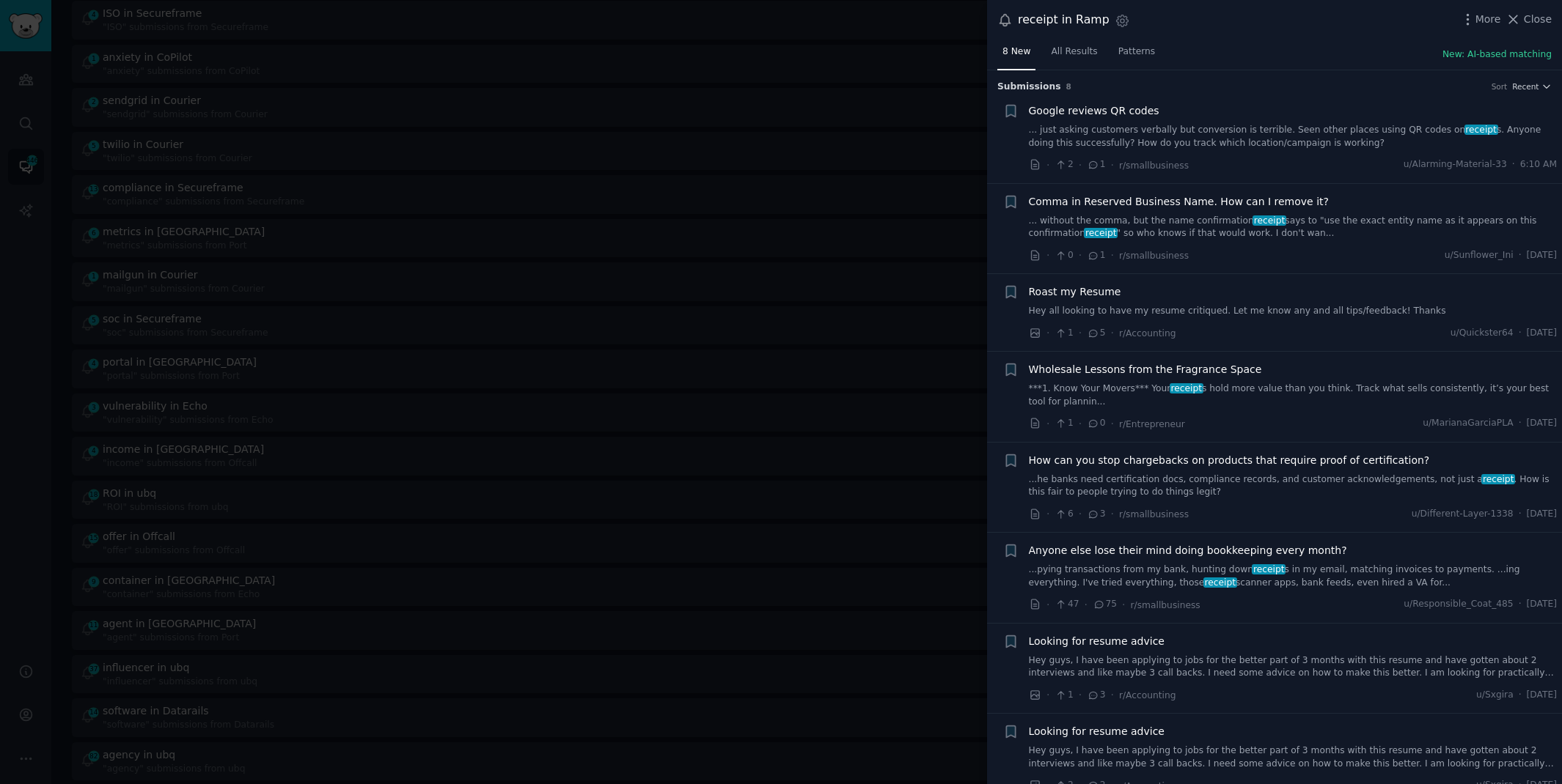
scroll to position [17, 0]
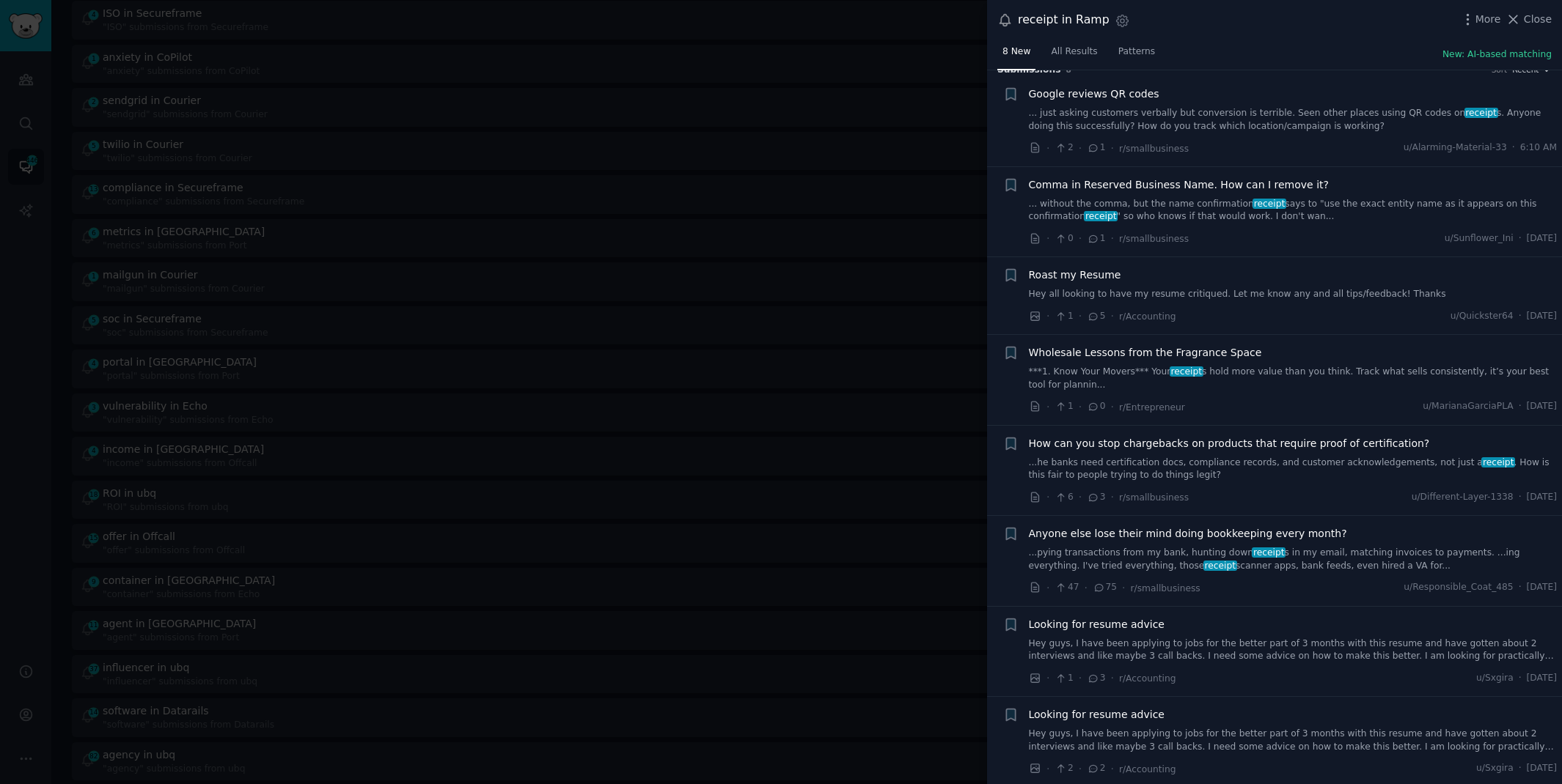
click at [1222, 558] on link "...pying transactions from my bank, hunting down receipt s in my email, matchin…" at bounding box center [1293, 559] width 529 height 26
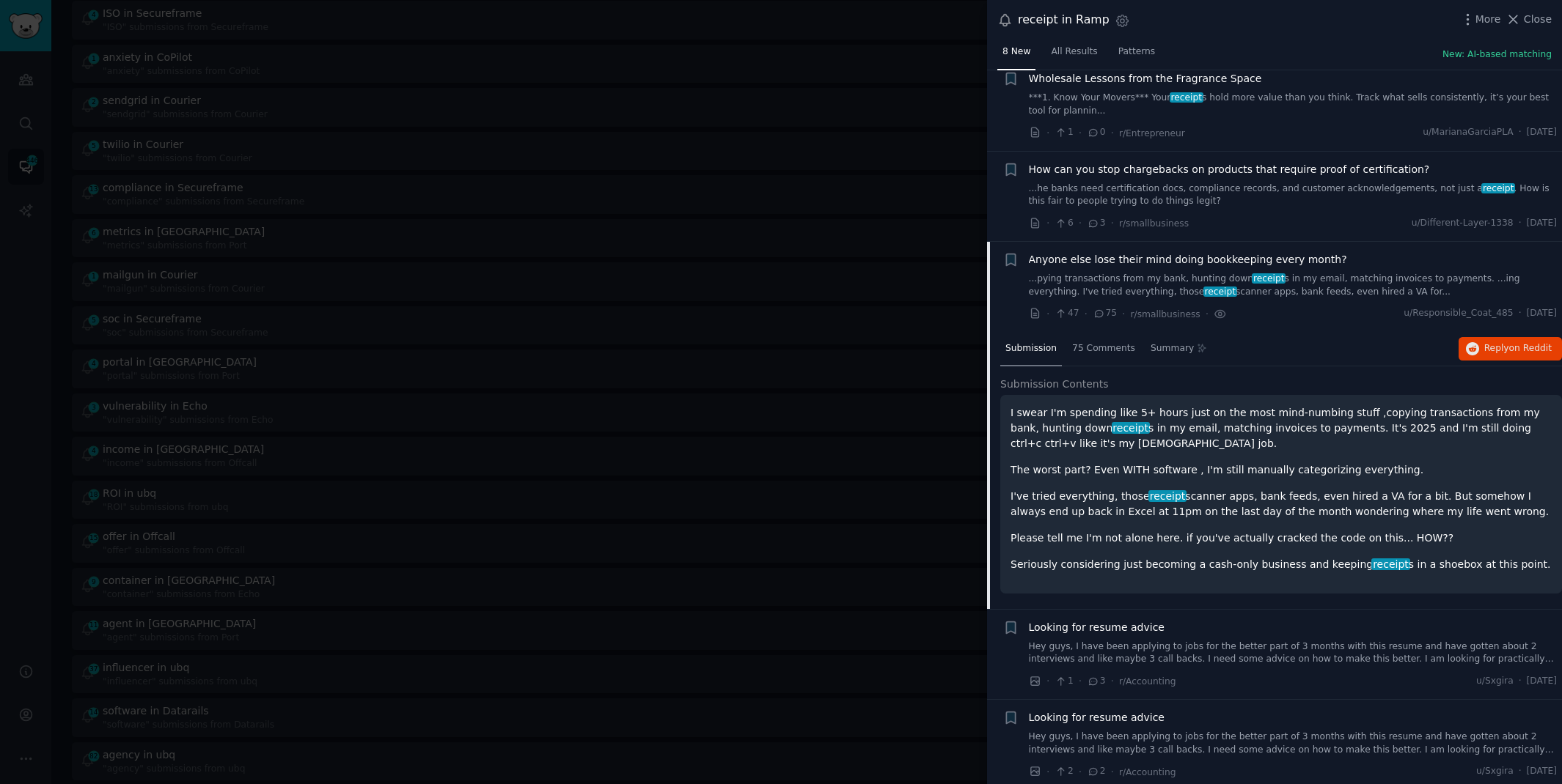
scroll to position [294, 0]
click at [1492, 344] on span "Reply on Reddit" at bounding box center [1518, 346] width 67 height 13
click at [749, 8] on div at bounding box center [781, 392] width 1562 height 784
